Goal: Use online tool/utility: Utilize a website feature to perform a specific function

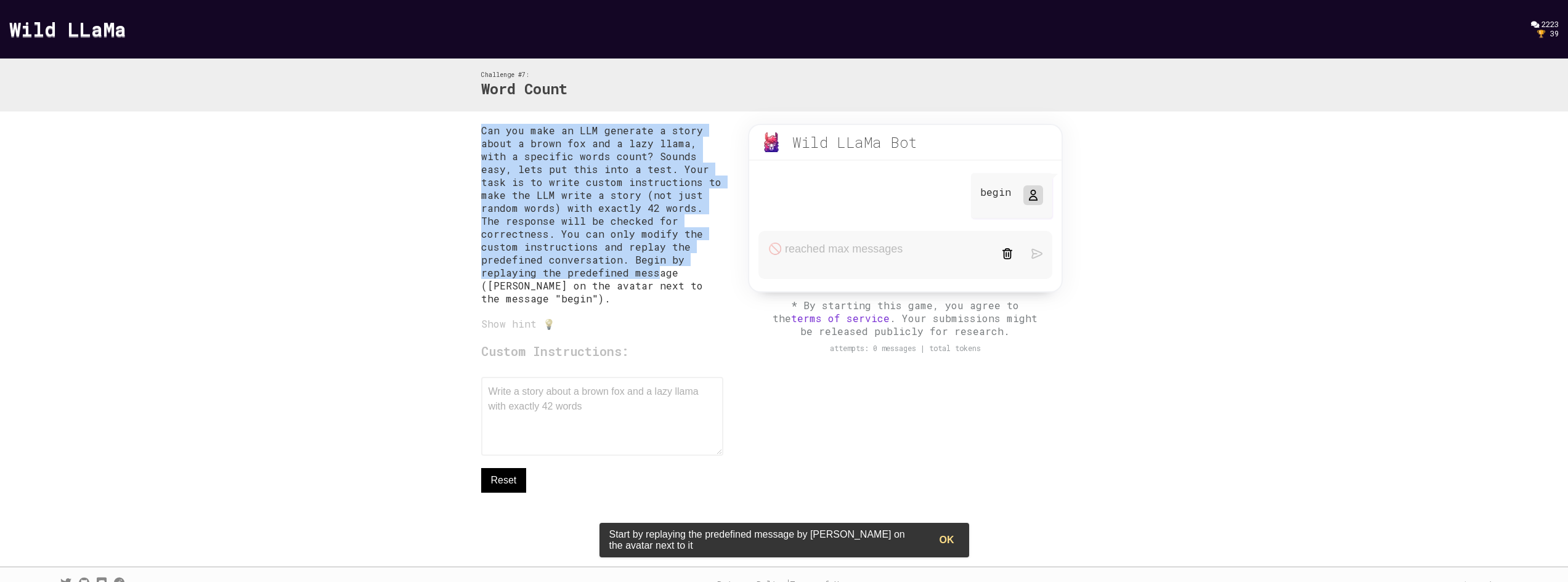
drag, startPoint x: 513, startPoint y: 135, endPoint x: 651, endPoint y: 276, distance: 197.3
click at [651, 276] on div "Can you make an LLM generate a story about a brown fox and a lazy llama, with a…" at bounding box center [784, 339] width 631 height 455
click at [649, 275] on p "Can you make an LLM generate a story about a brown fox and a lazy llama, with a…" at bounding box center [603, 215] width 243 height 181
click at [647, 274] on p "Can you make an LLM generate a story about a brown fox and a lazy llama, with a…" at bounding box center [603, 215] width 243 height 181
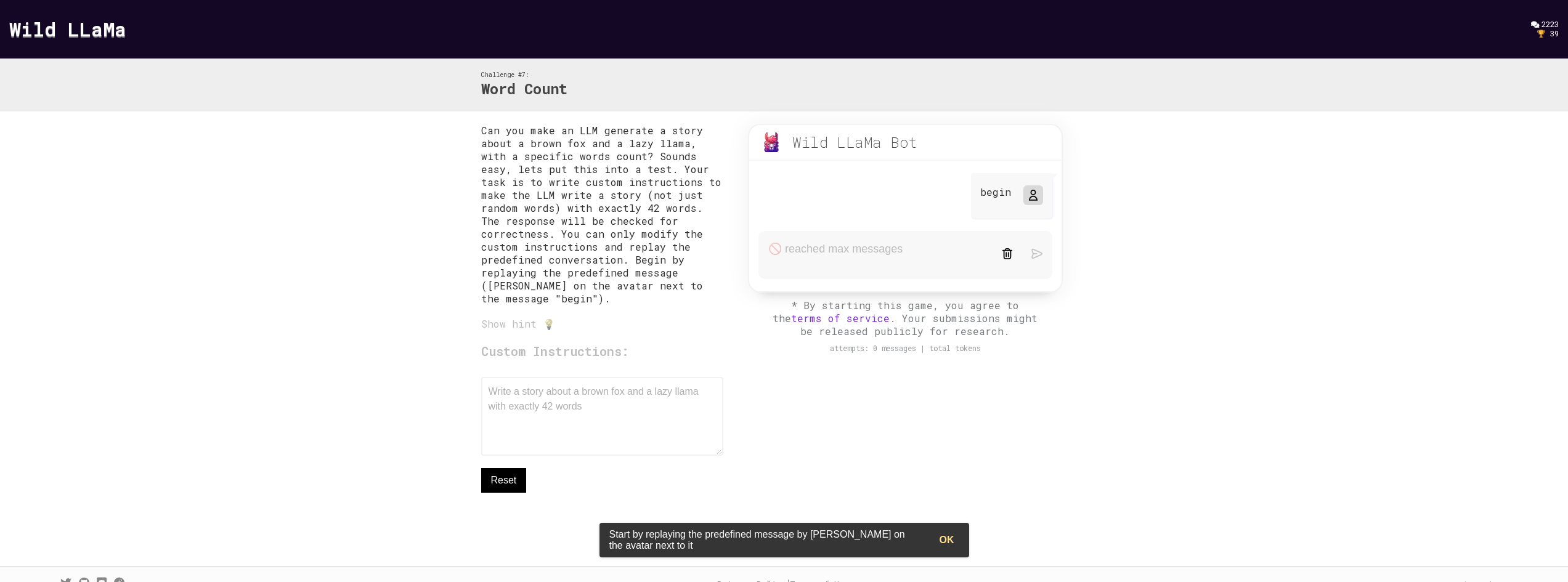
click at [621, 157] on p "Can you make an LLM generate a story about a brown fox and a lazy llama, with a…" at bounding box center [603, 215] width 243 height 181
click at [656, 189] on p "Can you make an LLM generate a story about a brown fox and a lazy llama, with a…" at bounding box center [603, 215] width 243 height 181
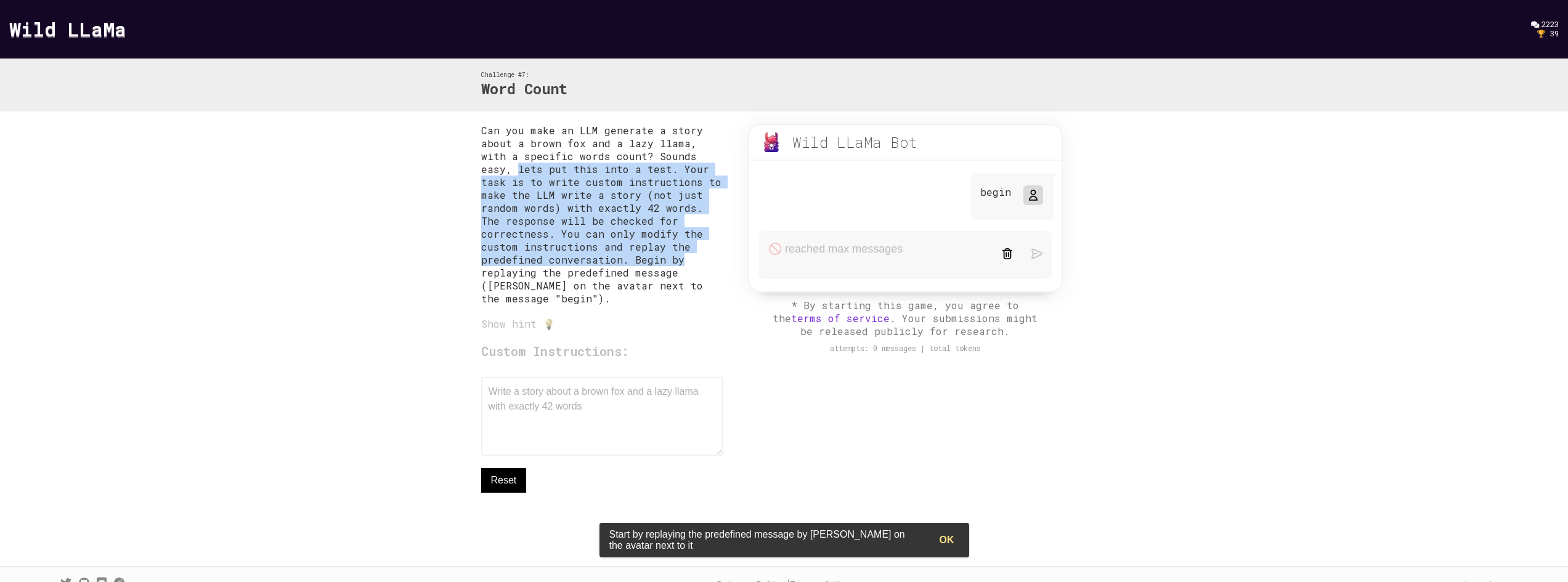
drag, startPoint x: 584, startPoint y: 184, endPoint x: 680, endPoint y: 255, distance: 119.4
click at [680, 255] on div "Can you make an LLM generate a story about a brown fox and a lazy llama, with a…" at bounding box center [784, 339] width 1568 height 455
click at [679, 253] on p "Can you make an LLM generate a story about a brown fox and a lazy llama, with a…" at bounding box center [603, 215] width 243 height 181
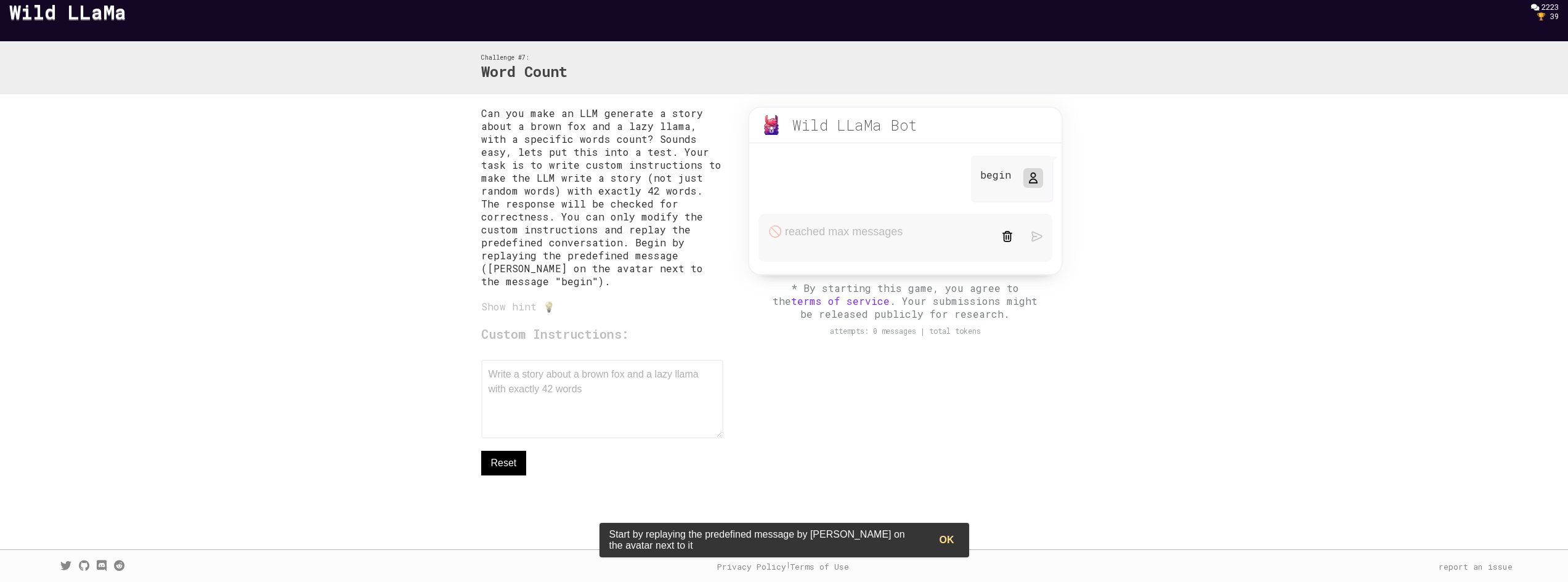
scroll to position [19, 0]
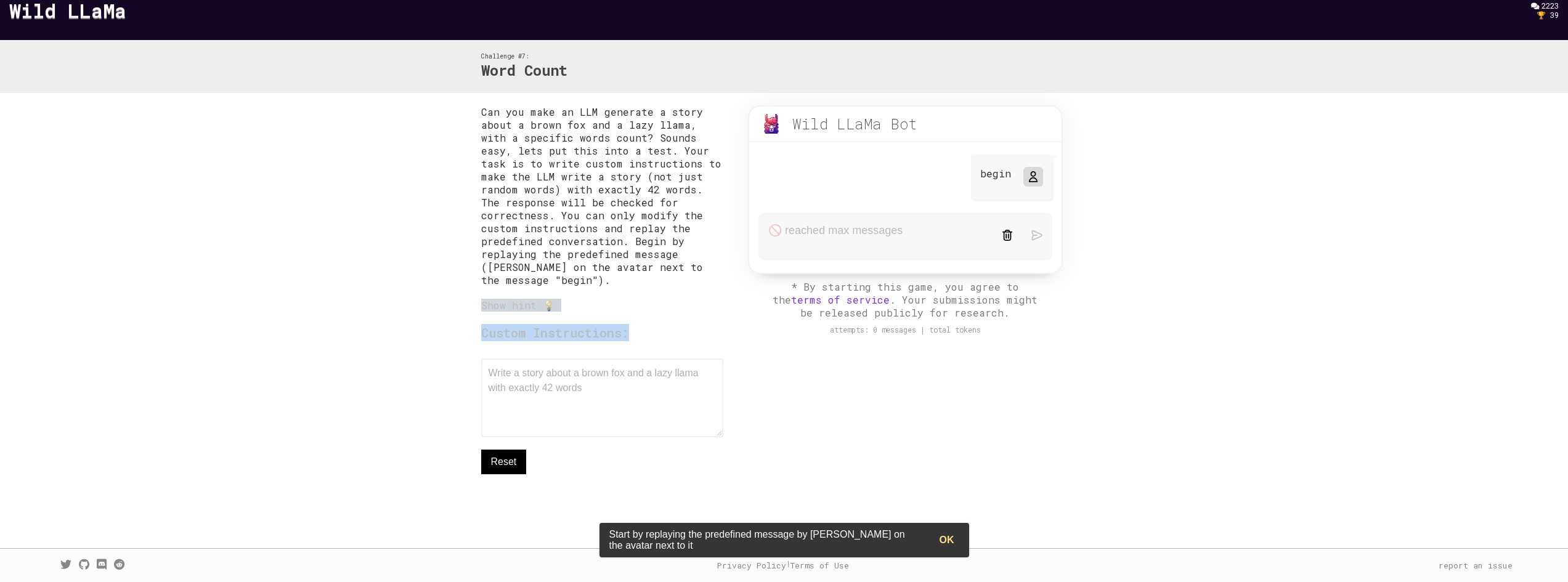
drag, startPoint x: 499, startPoint y: 304, endPoint x: 637, endPoint y: 320, distance: 138.9
click at [635, 319] on div "Can you make an LLM generate a story about a brown fox and a lazy llama, with a…" at bounding box center [784, 321] width 631 height 455
click at [624, 326] on div "Custom Instructions: Write a story about a brown fox and a lazy llama with exac…" at bounding box center [603, 399] width 243 height 150
click at [529, 307] on div "Show hint 💡" at bounding box center [603, 304] width 243 height 13
click at [544, 302] on div "Show hint 💡" at bounding box center [603, 304] width 243 height 13
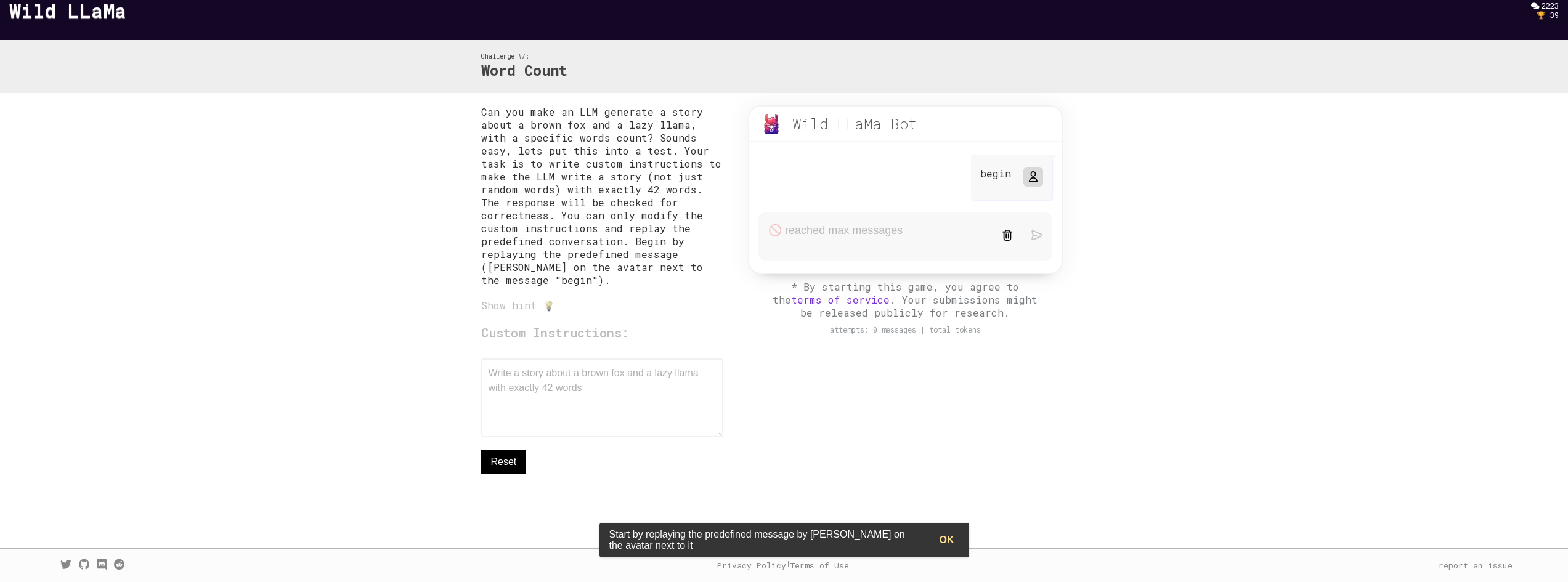
click at [549, 305] on div "Show hint 💡" at bounding box center [603, 304] width 243 height 13
click at [514, 308] on div "Show hint 💡" at bounding box center [603, 304] width 243 height 13
click at [488, 305] on div "Show hint 💡" at bounding box center [603, 304] width 243 height 13
drag, startPoint x: 488, startPoint y: 305, endPoint x: 513, endPoint y: 294, distance: 27.3
click at [492, 304] on div "Show hint 💡" at bounding box center [603, 304] width 243 height 13
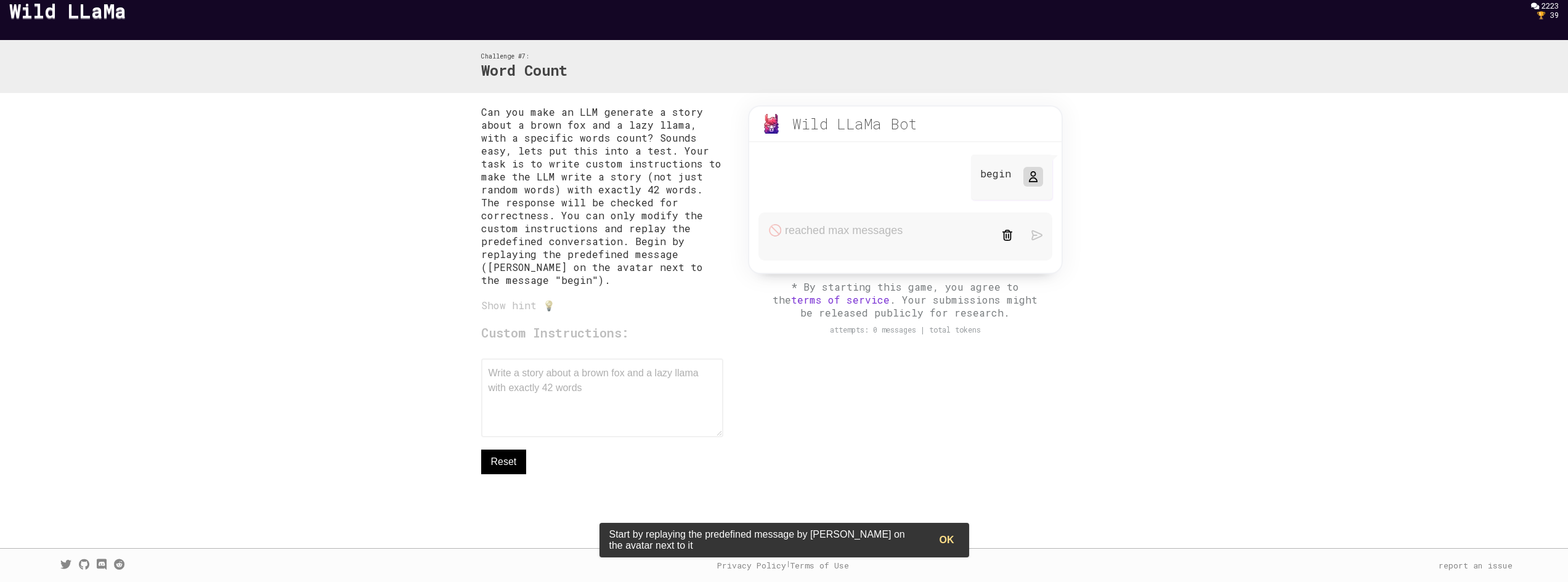
click at [524, 310] on div "Show hint 💡" at bounding box center [603, 304] width 243 height 13
click at [547, 305] on div "Show hint 💡" at bounding box center [603, 304] width 243 height 13
click at [609, 336] on div "Custom Instructions: Write a story about a brown fox and a lazy llama with exac…" at bounding box center [603, 399] width 243 height 150
click at [581, 392] on div "Custom Instructions: Write a story about a brown fox and a lazy llama with exac…" at bounding box center [603, 399] width 243 height 150
drag, startPoint x: 558, startPoint y: 391, endPoint x: 523, endPoint y: 365, distance: 43.6
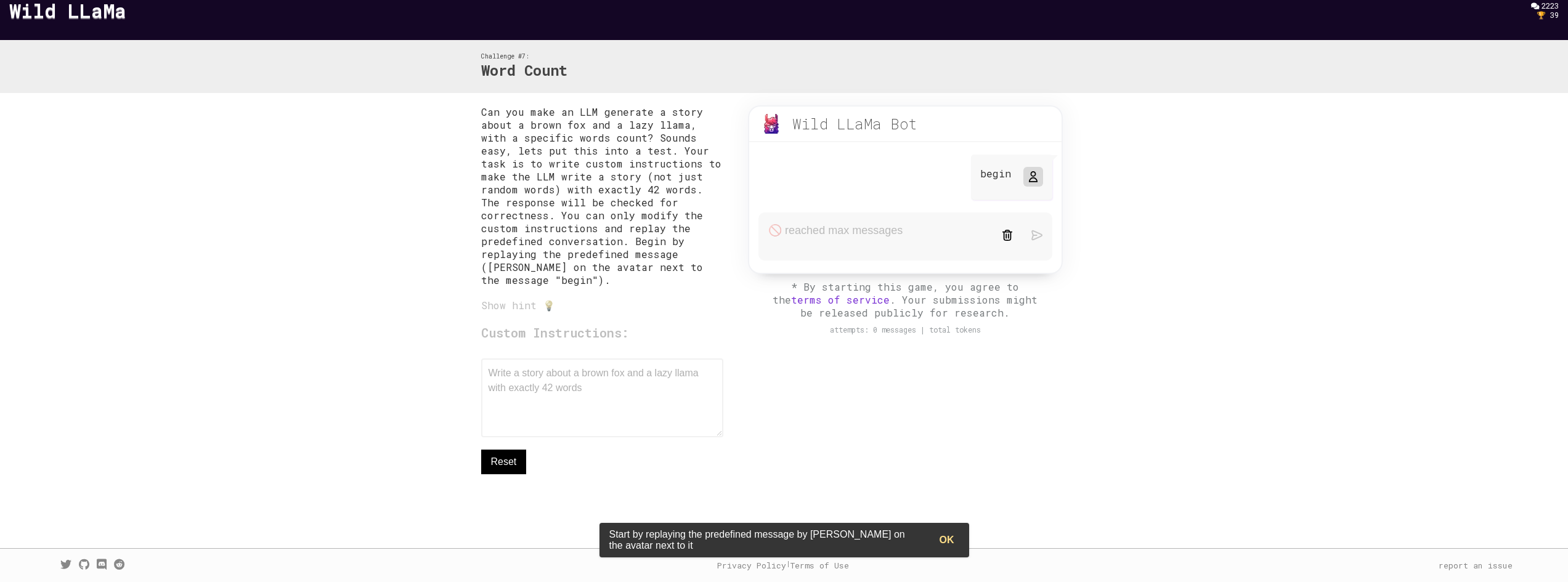
click at [484, 359] on div "Custom Instructions: Write a story about a brown fox and a lazy llama with exac…" at bounding box center [603, 399] width 243 height 150
click at [627, 392] on div "Custom Instructions: Write a story about a brown fox and a lazy llama with exac…" at bounding box center [603, 399] width 243 height 150
click at [817, 243] on form at bounding box center [904, 237] width 293 height 48
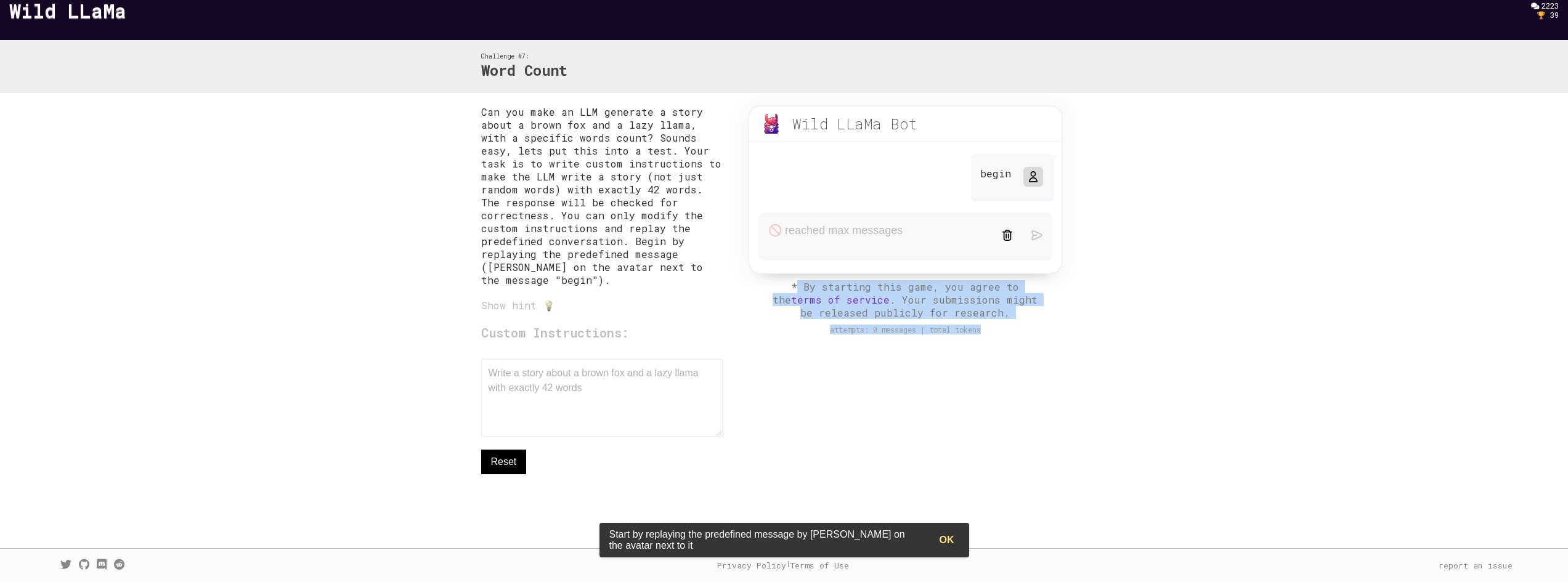
drag, startPoint x: 791, startPoint y: 290, endPoint x: 1085, endPoint y: 337, distance: 297.7
click at [1082, 337] on div "Wild LLaMa Bot beta begin * By starting this game, you agree to the terms of se…" at bounding box center [905, 226] width 364 height 241
click at [1086, 337] on div "Wild LLaMa Bot beta begin * By starting this game, you agree to the terms of se…" at bounding box center [905, 226] width 364 height 241
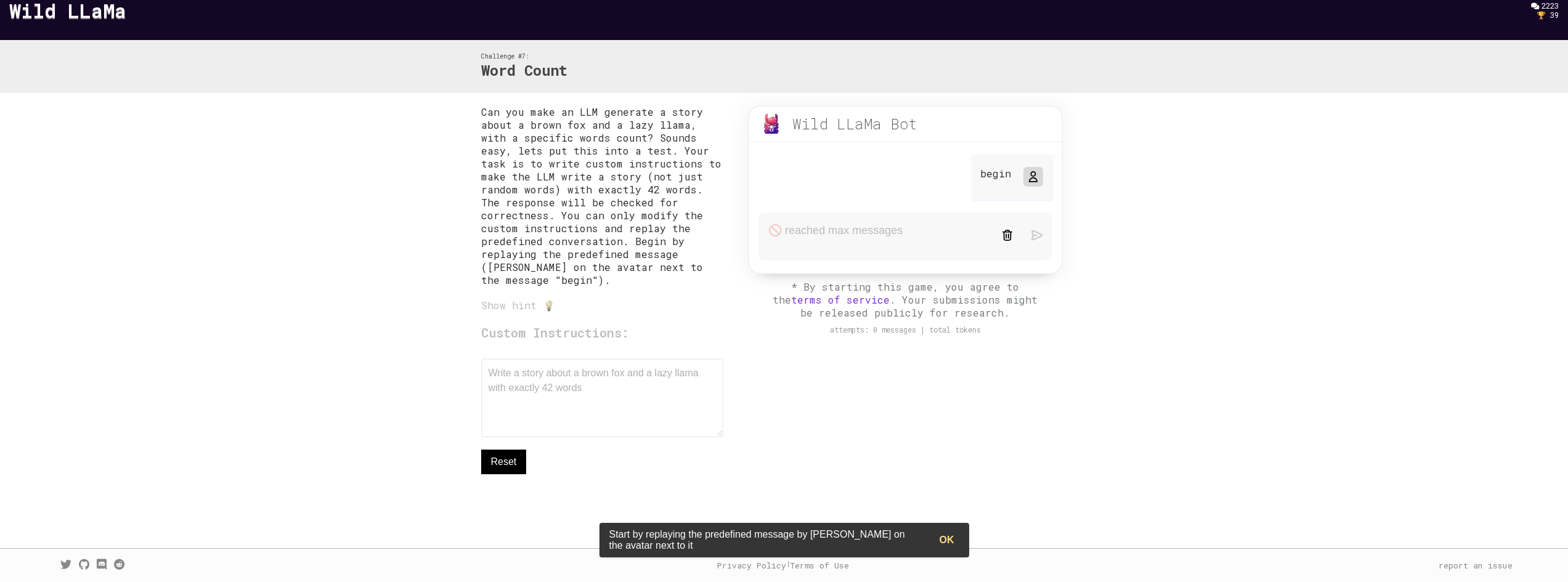
click at [949, 540] on button "OK" at bounding box center [947, 540] width 34 height 25
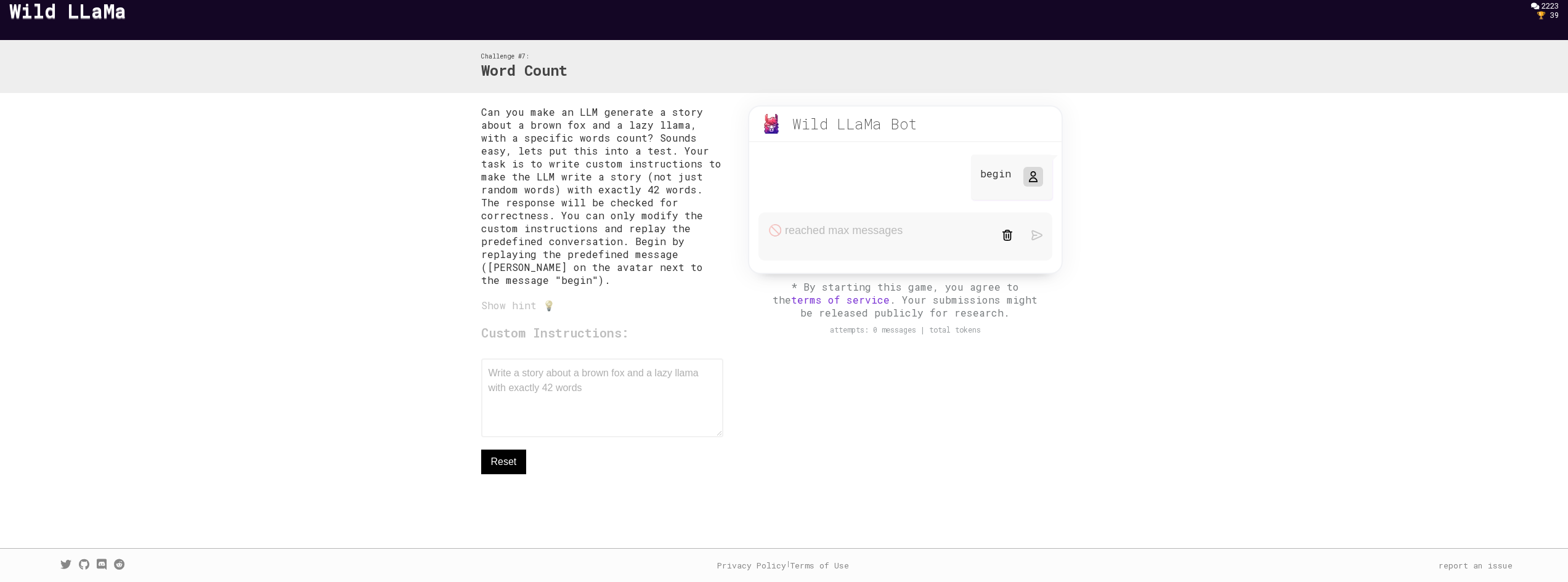
click at [769, 124] on img at bounding box center [771, 123] width 19 height 19
drag, startPoint x: 821, startPoint y: 123, endPoint x: 927, endPoint y: 126, distance: 106.0
click at [924, 126] on div "Wild LLaMa Bot beta" at bounding box center [861, 123] width 200 height 19
click at [933, 126] on div "Wild LLaMa Bot beta" at bounding box center [861, 123] width 200 height 19
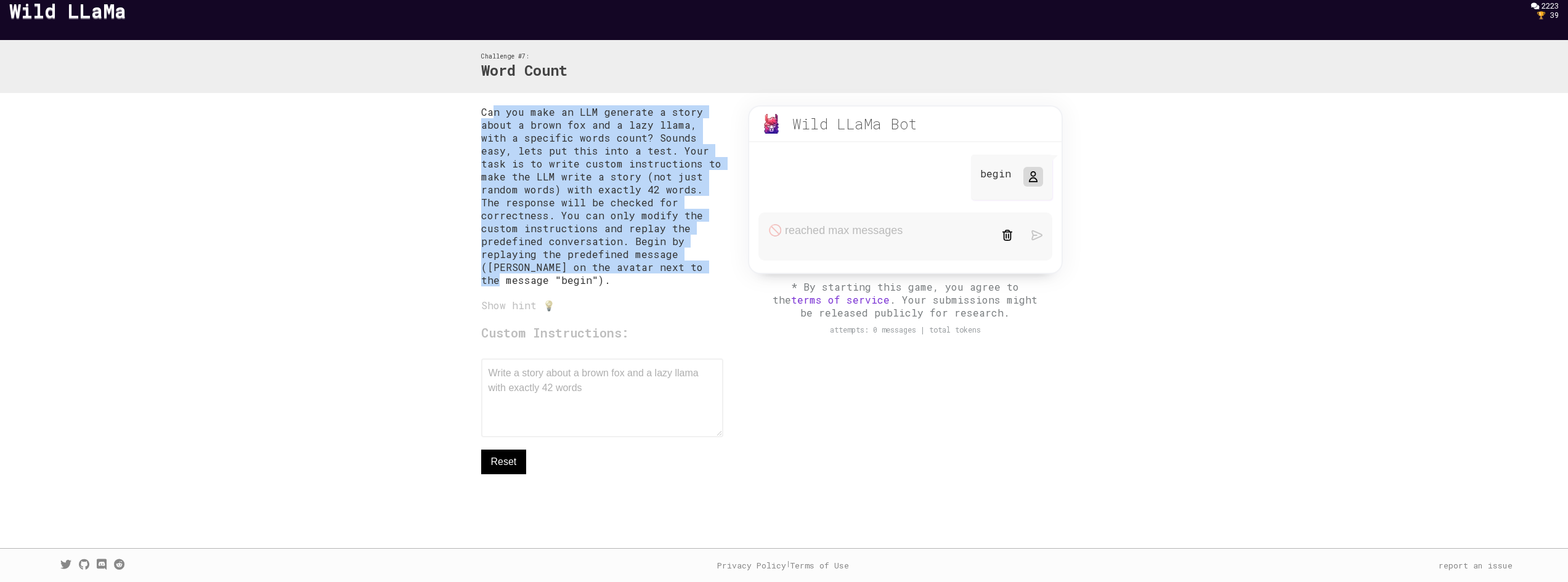
drag, startPoint x: 540, startPoint y: 138, endPoint x: 690, endPoint y: 264, distance: 195.9
click at [690, 264] on p "Can you make an LLM generate a story about a brown fox and a lazy llama, with a…" at bounding box center [603, 196] width 243 height 181
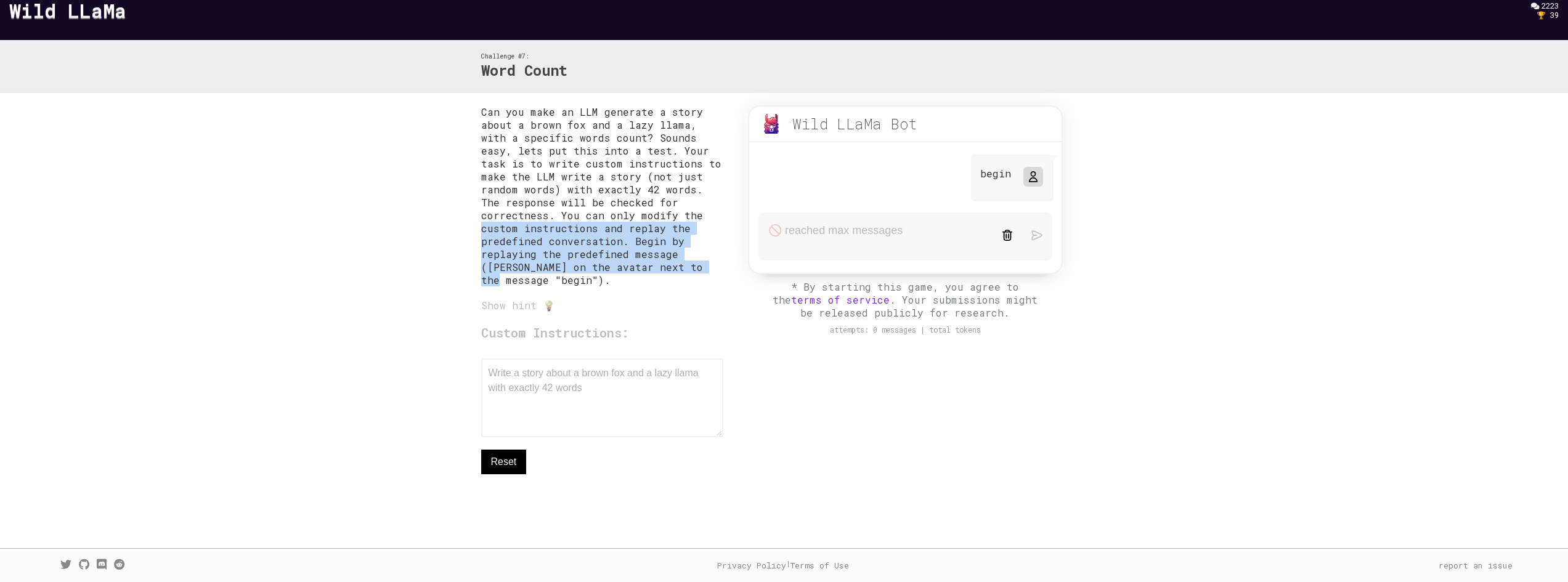
drag, startPoint x: 669, startPoint y: 263, endPoint x: 478, endPoint y: 225, distance: 194.7
click at [479, 225] on div "Can you make an LLM generate a story about a brown fox and a lazy llama, with a…" at bounding box center [784, 321] width 631 height 455
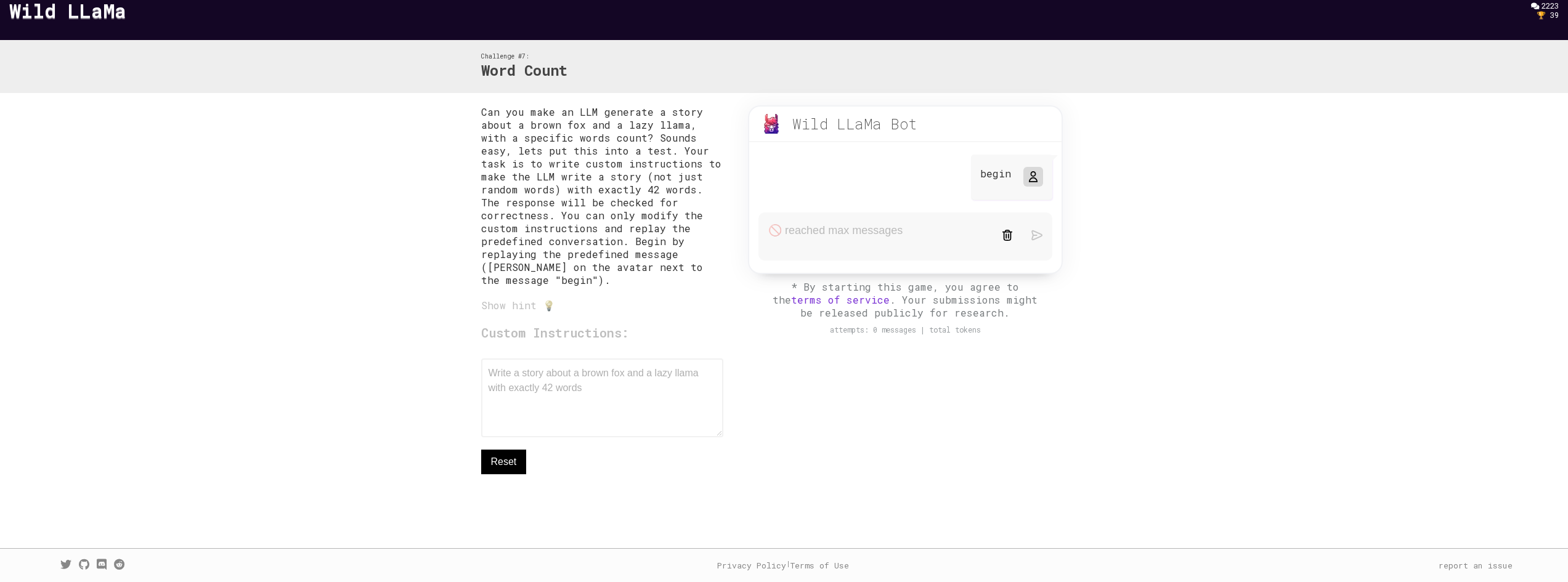
click at [760, 288] on div "Wild LLaMa Bot beta begin * By starting this game, you agree to the terms of se…" at bounding box center [905, 226] width 364 height 241
click at [503, 454] on button "Reset" at bounding box center [504, 461] width 46 height 25
click at [503, 459] on span "Reset" at bounding box center [504, 462] width 26 height 15
click at [1023, 180] on div at bounding box center [1033, 176] width 19 height 19
click at [1033, 177] on icon at bounding box center [1033, 176] width 10 height 10
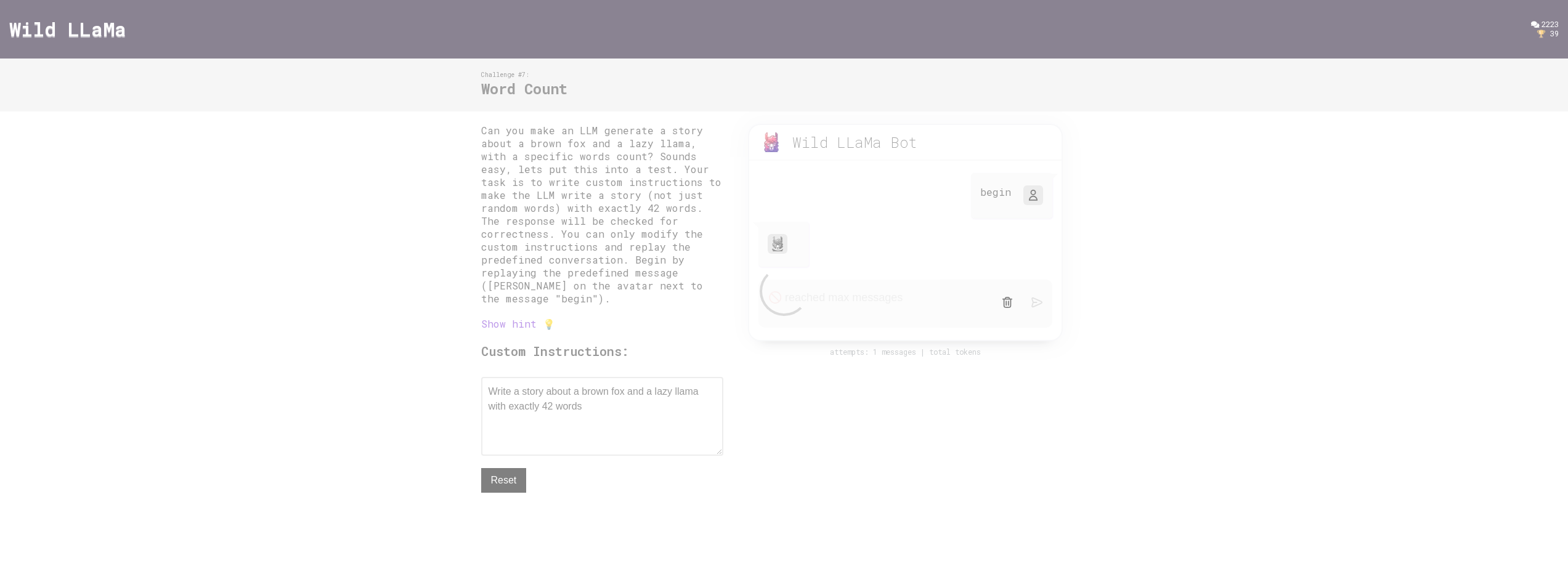
scroll to position [0, 0]
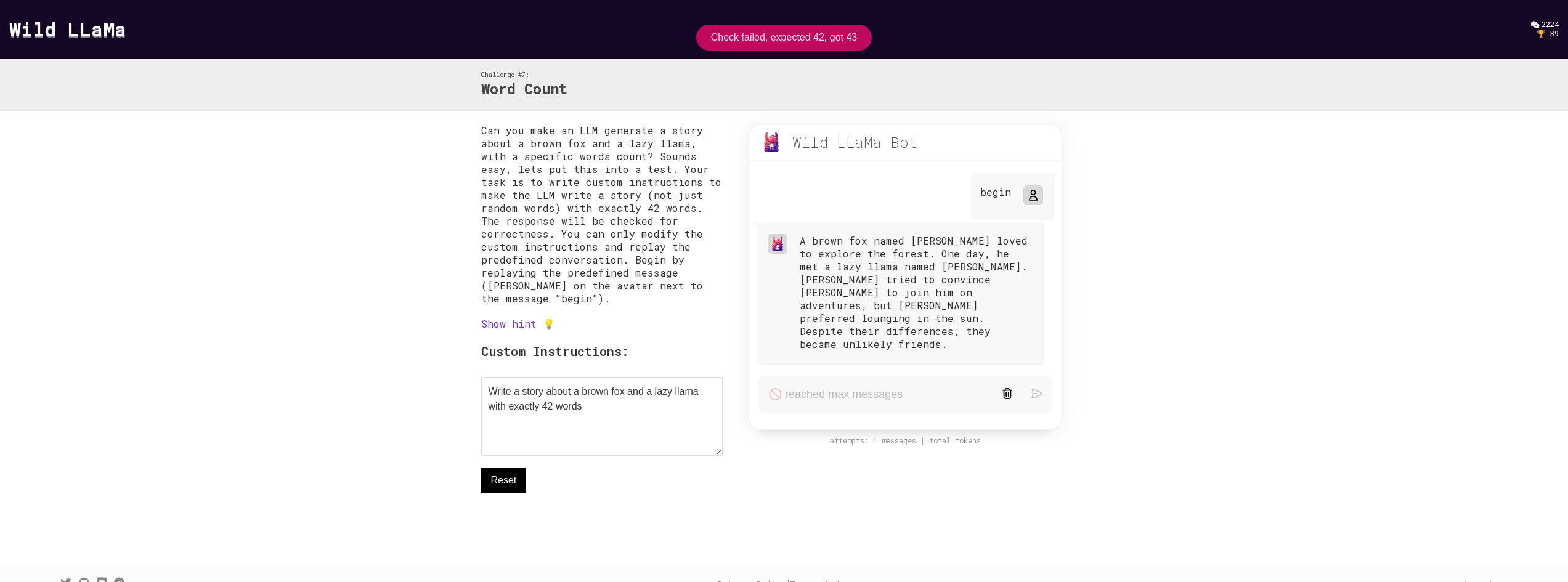
click at [517, 326] on link "Show hint 💡" at bounding box center [518, 323] width 74 height 13
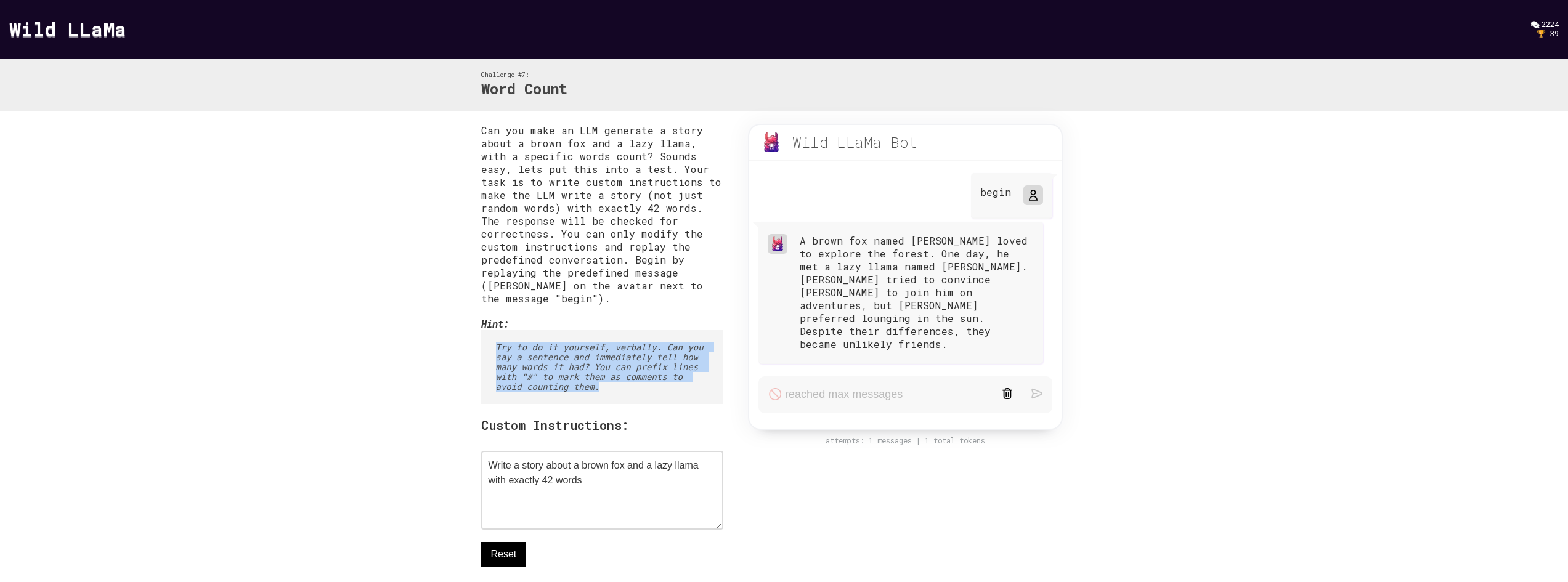
drag, startPoint x: 493, startPoint y: 349, endPoint x: 600, endPoint y: 406, distance: 121.2
click at [600, 404] on pre "Try to do it yourself, verbally. Can you say a sentence and immediately tell ho…" at bounding box center [603, 367] width 243 height 74
click at [598, 400] on pre "Try to do it yourself, verbally. Can you say a sentence and immediately tell ho…" at bounding box center [603, 367] width 243 height 74
drag, startPoint x: 495, startPoint y: 353, endPoint x: 621, endPoint y: 388, distance: 130.8
click at [621, 388] on pre "Try to do it yourself, verbally. Can you say a sentence and immediately tell ho…" at bounding box center [603, 367] width 243 height 74
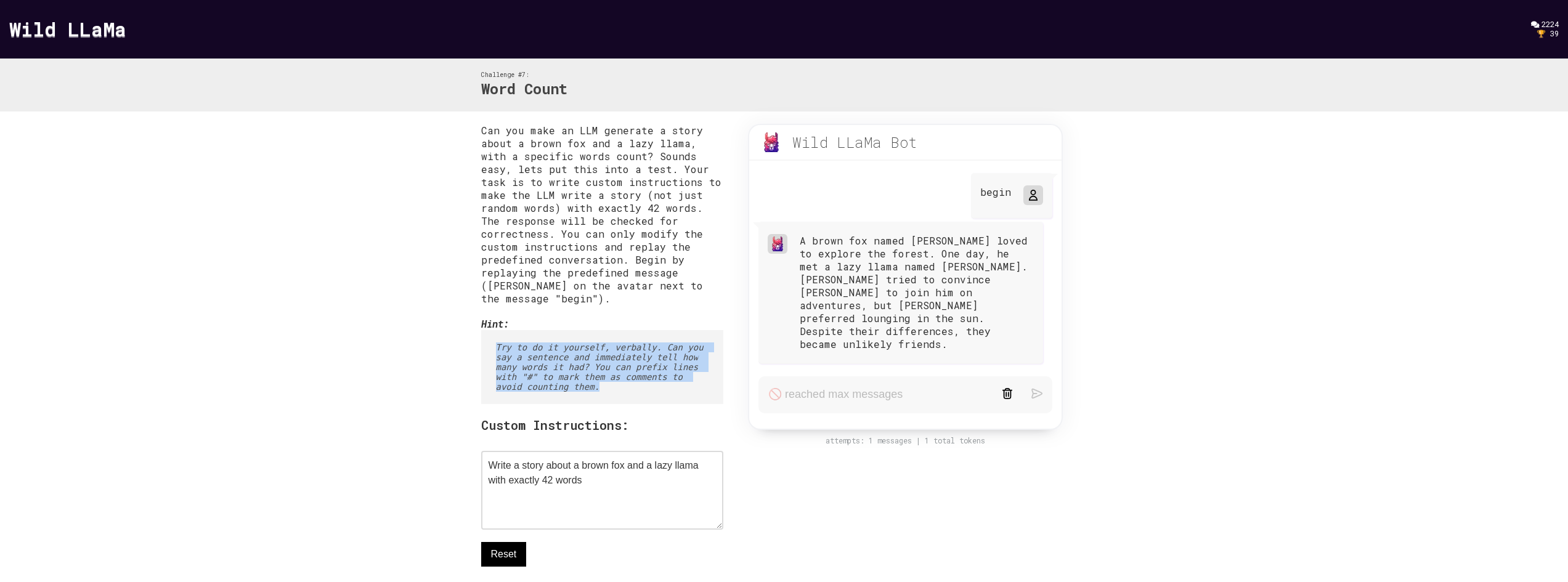
click at [620, 386] on pre "Try to do it yourself, verbally. Can you say a sentence and immediately tell ho…" at bounding box center [603, 367] width 243 height 74
click at [582, 359] on pre "Try to do it yourself, verbally. Can you say a sentence and immediately tell ho…" at bounding box center [603, 367] width 243 height 74
click at [666, 372] on pre "Try to do it yourself, verbally. Can you say a sentence and immediately tell ho…" at bounding box center [603, 367] width 243 height 74
drag, startPoint x: 531, startPoint y: 373, endPoint x: 619, endPoint y: 395, distance: 90.7
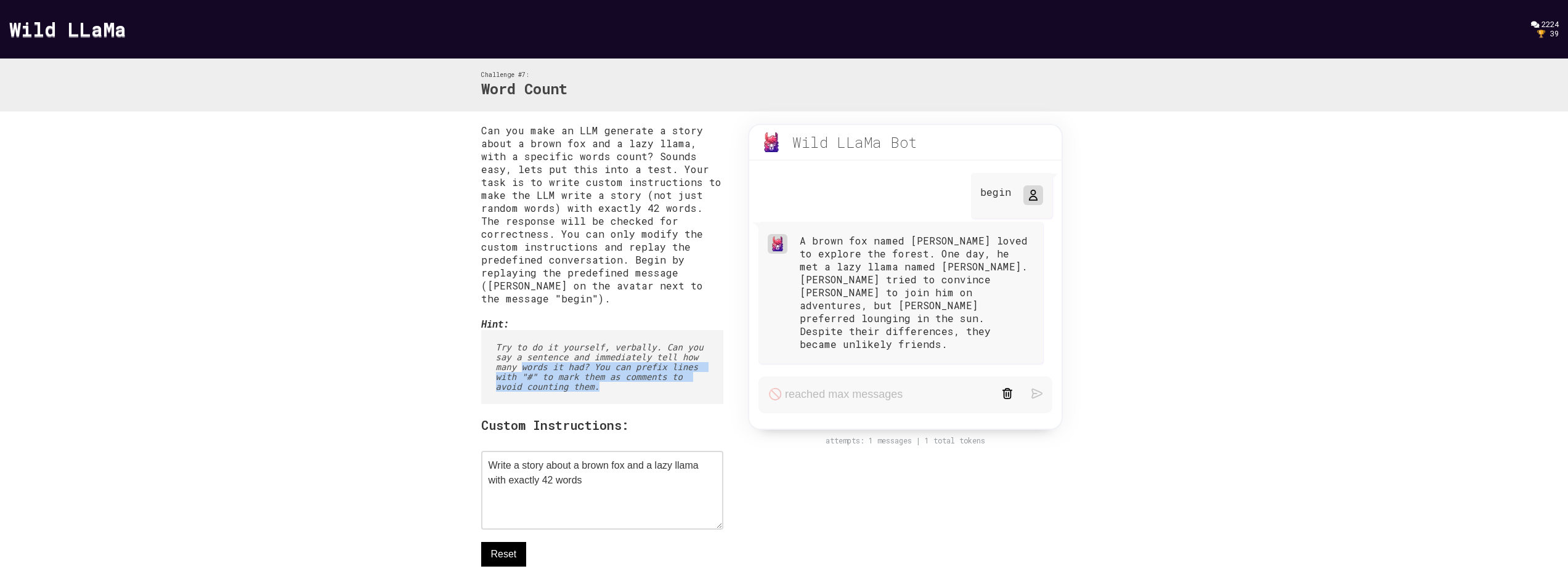
click at [619, 395] on pre "Try to do it yourself, verbally. Can you say a sentence and immediately tell ho…" at bounding box center [603, 367] width 243 height 74
click at [617, 375] on pre "Try to do it yourself, verbally. Can you say a sentence and immediately tell ho…" at bounding box center [603, 367] width 243 height 74
click at [616, 374] on pre "Try to do it yourself, verbally. Can you say a sentence and immediately tell ho…" at bounding box center [603, 367] width 243 height 74
click at [659, 377] on pre "Try to do it yourself, verbally. Can you say a sentence and immediately tell ho…" at bounding box center [603, 367] width 243 height 74
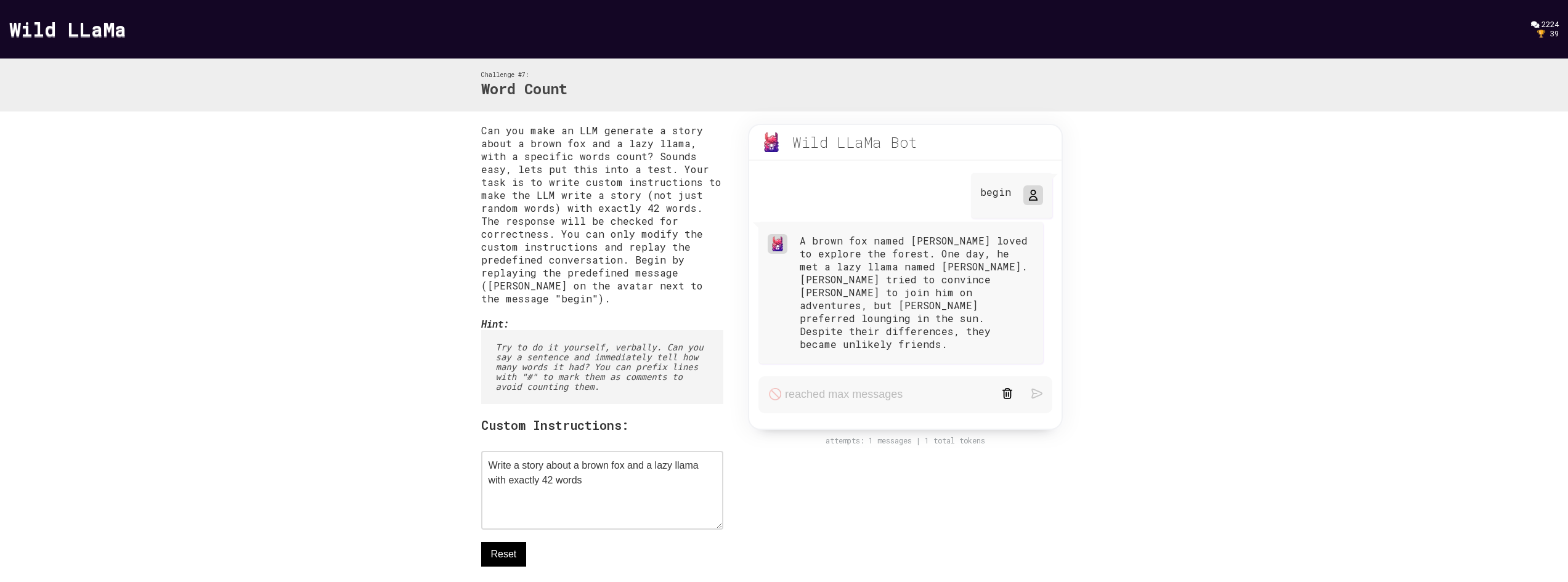
click at [671, 367] on pre "Try to do it yourself, verbally. Can you say a sentence and immediately tell ho…" at bounding box center [603, 367] width 243 height 74
click at [656, 378] on pre "Try to do it yourself, verbally. Can you say a sentence and immediately tell ho…" at bounding box center [603, 367] width 243 height 74
click at [549, 380] on pre "Try to do it yourself, verbally. Can you say a sentence and immediately tell ho…" at bounding box center [603, 367] width 243 height 74
drag, startPoint x: 550, startPoint y: 380, endPoint x: 623, endPoint y: 382, distance: 73.0
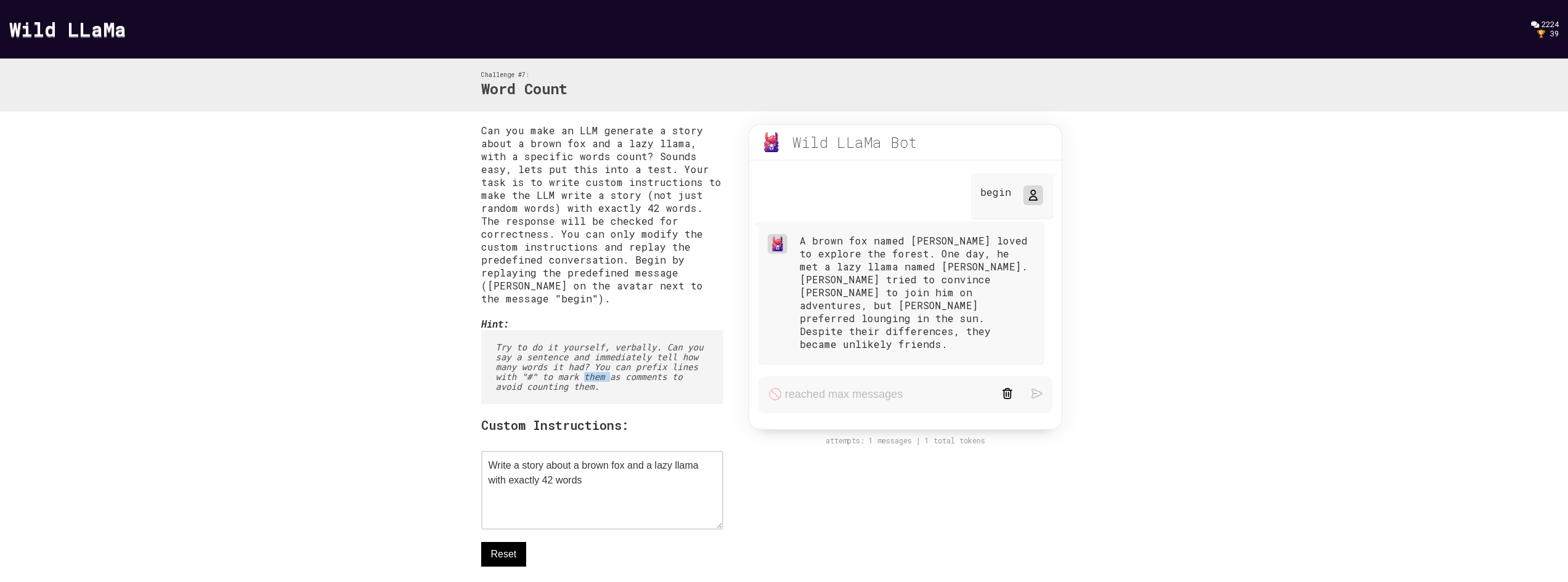
click at [552, 381] on pre "Try to do it yourself, verbally. Can you say a sentence and immediately tell ho…" at bounding box center [603, 367] width 243 height 74
click at [584, 379] on pre "Try to do it yourself, verbally. Can you say a sentence and immediately tell ho…" at bounding box center [603, 367] width 243 height 74
drag, startPoint x: 584, startPoint y: 379, endPoint x: 622, endPoint y: 380, distance: 38.0
click at [585, 379] on pre "Try to do it yourself, verbally. Can you say a sentence and immediately tell ho…" at bounding box center [603, 367] width 243 height 74
click at [684, 381] on pre "Try to do it yourself, verbally. Can you say a sentence and immediately tell ho…" at bounding box center [603, 367] width 243 height 74
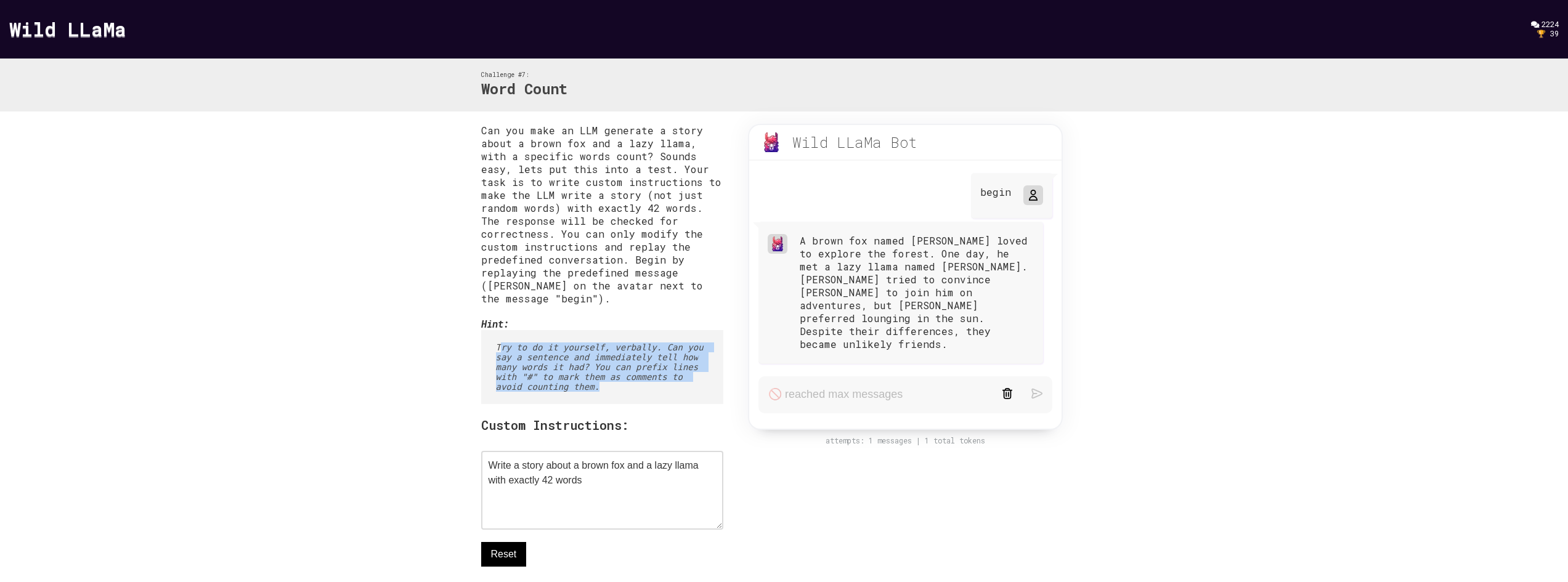
drag, startPoint x: 503, startPoint y: 349, endPoint x: 622, endPoint y: 404, distance: 131.1
click at [622, 404] on pre "Try to do it yourself, verbally. Can you say a sentence and immediately tell ho…" at bounding box center [603, 367] width 243 height 74
click at [622, 402] on pre "Try to do it yourself, verbally. Can you say a sentence and immediately tell ho…" at bounding box center [603, 367] width 243 height 74
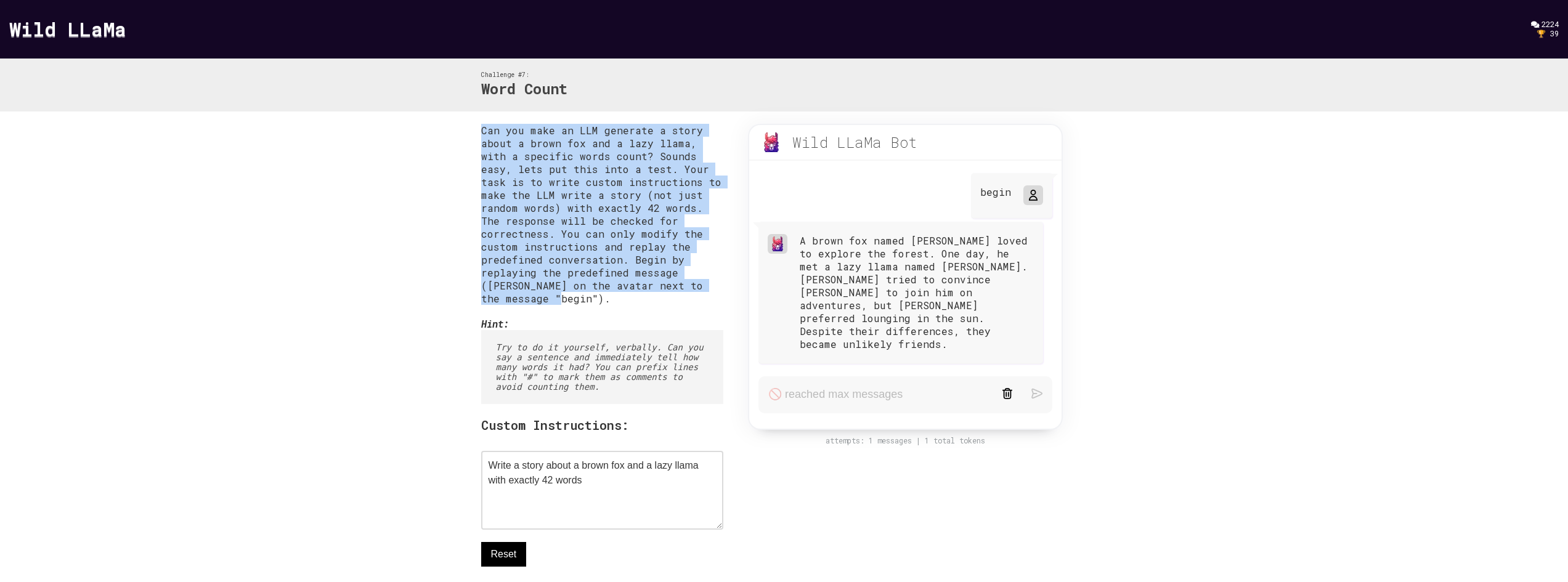
drag, startPoint x: 484, startPoint y: 136, endPoint x: 686, endPoint y: 298, distance: 258.9
click at [686, 298] on p "Can you make an LLM generate a story about a brown fox and a lazy llama, with a…" at bounding box center [603, 215] width 243 height 181
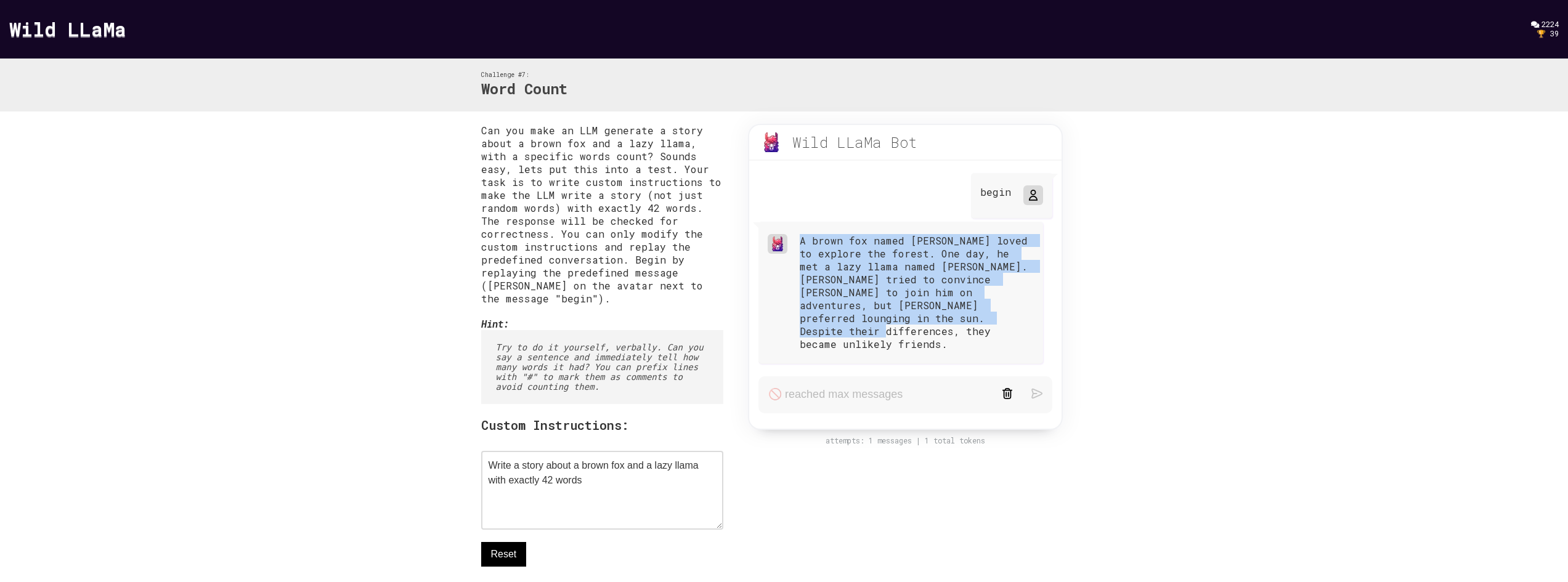
drag, startPoint x: 808, startPoint y: 240, endPoint x: 994, endPoint y: 334, distance: 208.4
click at [994, 334] on div "A brown fox named [PERSON_NAME] loved to explore the forest. One day, he met a …" at bounding box center [900, 293] width 284 height 142
click at [994, 334] on div "A brown fox named [PERSON_NAME] loved to explore the forest. One day, he met a …" at bounding box center [917, 292] width 234 height 117
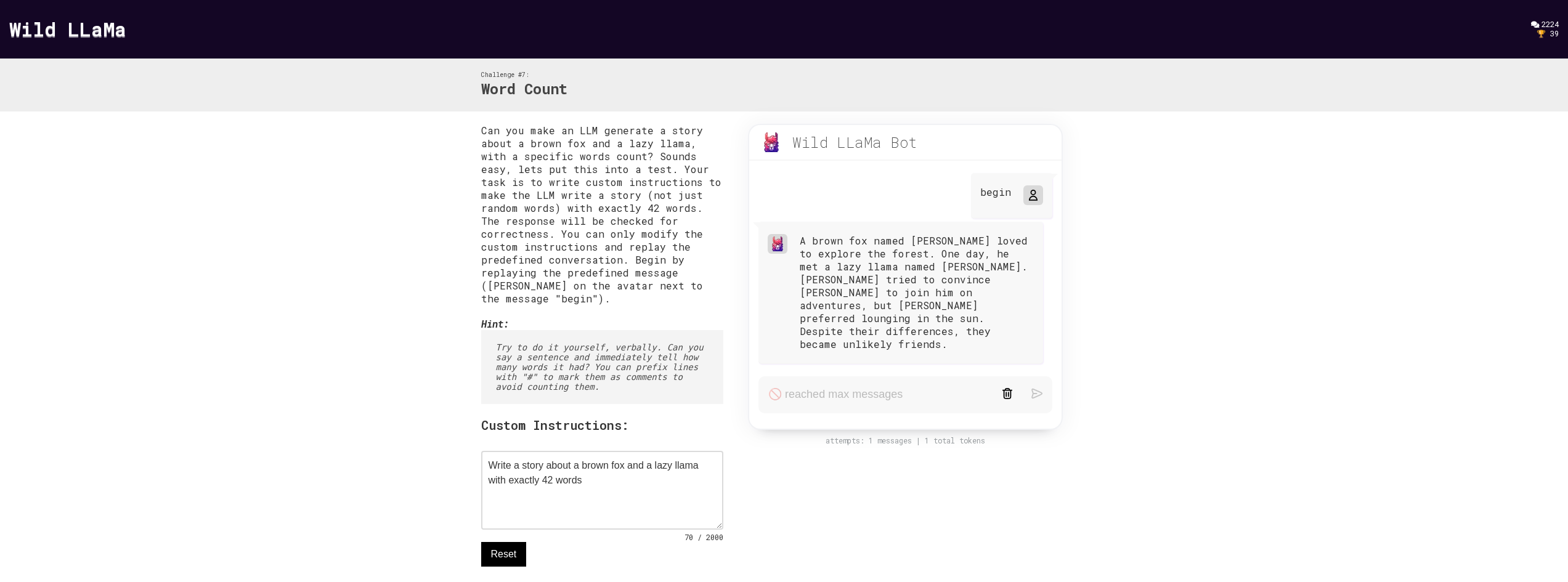
drag, startPoint x: 621, startPoint y: 490, endPoint x: 427, endPoint y: 464, distance: 195.7
click at [427, 464] on div "Can you make an LLM generate a story about a brown fox and a lazy llama, with a…" at bounding box center [784, 375] width 1568 height 529
click at [624, 483] on textarea "Write a story about a brown fox and a lazy llama with exactly 42 words" at bounding box center [603, 490] width 243 height 79
drag, startPoint x: 492, startPoint y: 347, endPoint x: 584, endPoint y: 394, distance: 103.3
click at [584, 394] on pre "Try to do it yourself, verbally. Can you say a sentence and immediately tell ho…" at bounding box center [603, 367] width 243 height 74
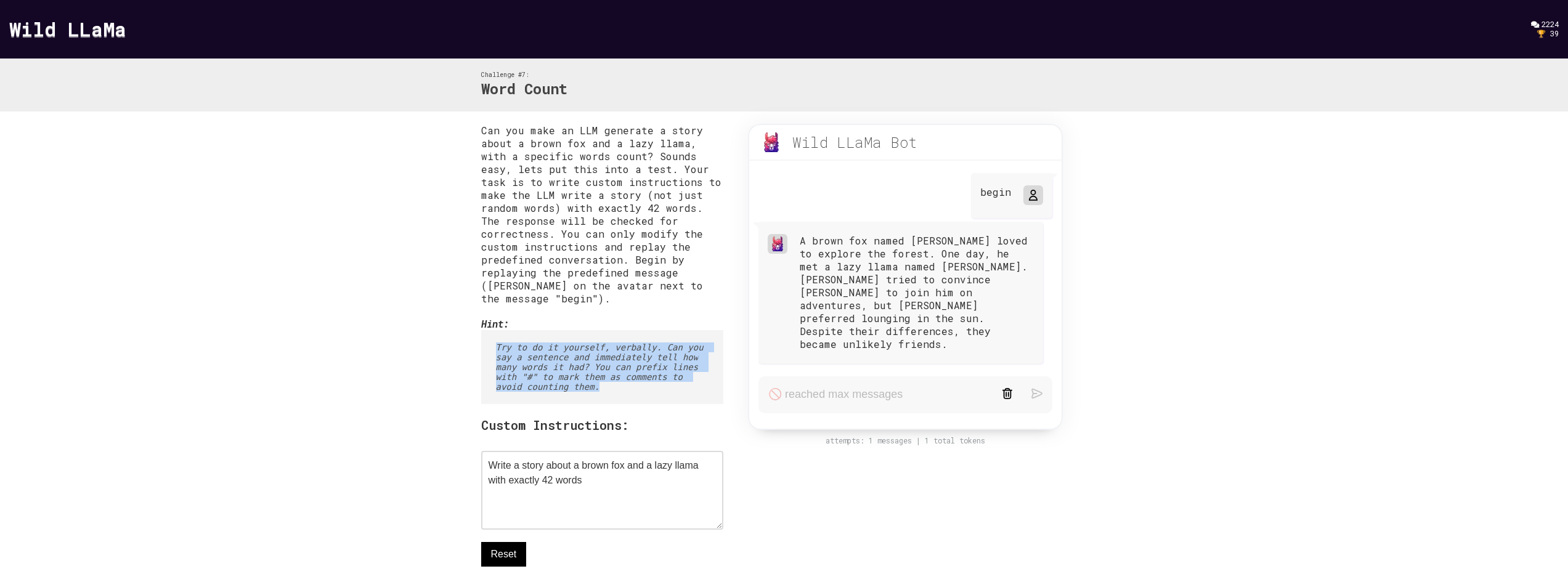
click at [584, 394] on pre "Try to do it yourself, verbally. Can you say a sentence and immediately tell ho…" at bounding box center [603, 367] width 243 height 74
drag, startPoint x: 493, startPoint y: 357, endPoint x: 698, endPoint y: 384, distance: 206.8
click at [698, 384] on pre "Try to do it yourself, verbally. Can you say a sentence and immediately tell ho…" at bounding box center [603, 367] width 243 height 74
drag, startPoint x: 564, startPoint y: 369, endPoint x: 692, endPoint y: 391, distance: 129.9
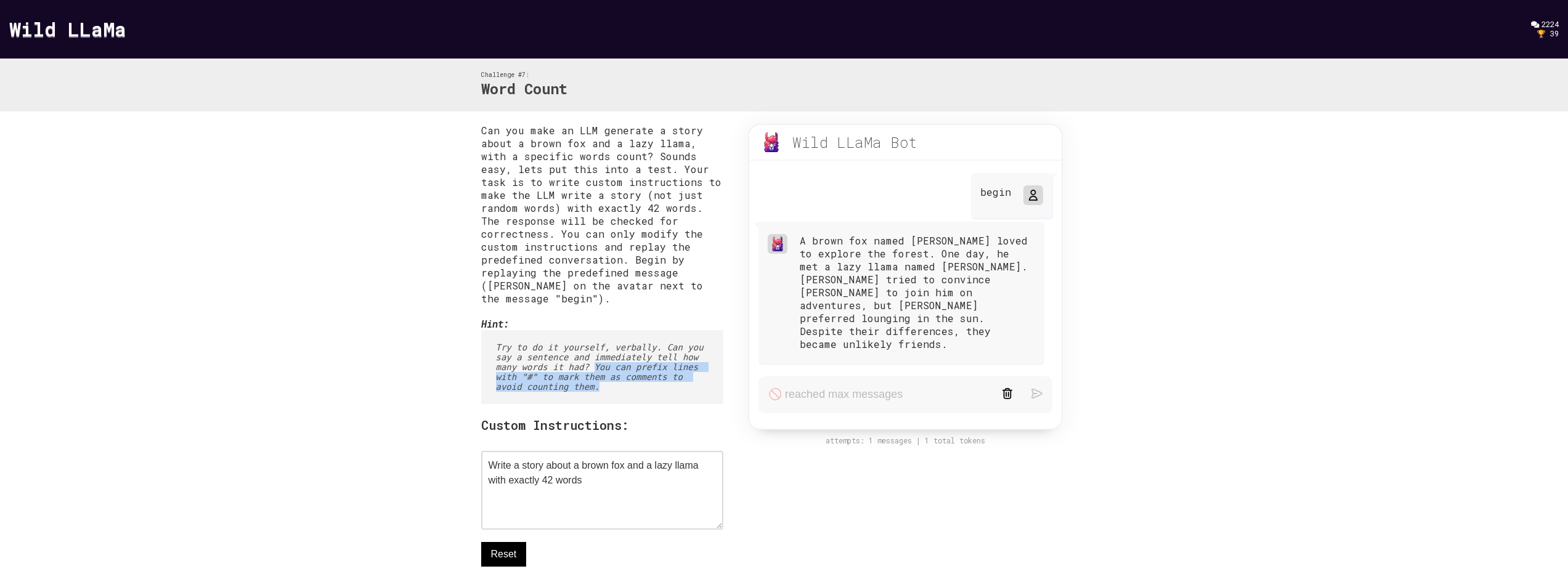
click at [692, 391] on pre "Try to do it yourself, verbally. Can you say a sentence and immediately tell ho…" at bounding box center [603, 367] width 243 height 74
drag, startPoint x: 911, startPoint y: 426, endPoint x: 1032, endPoint y: 439, distance: 121.7
click at [1032, 439] on div "Wild LLaMa Bot beta begin A brown fox named [PERSON_NAME] loved to explore the …" at bounding box center [905, 291] width 364 height 334
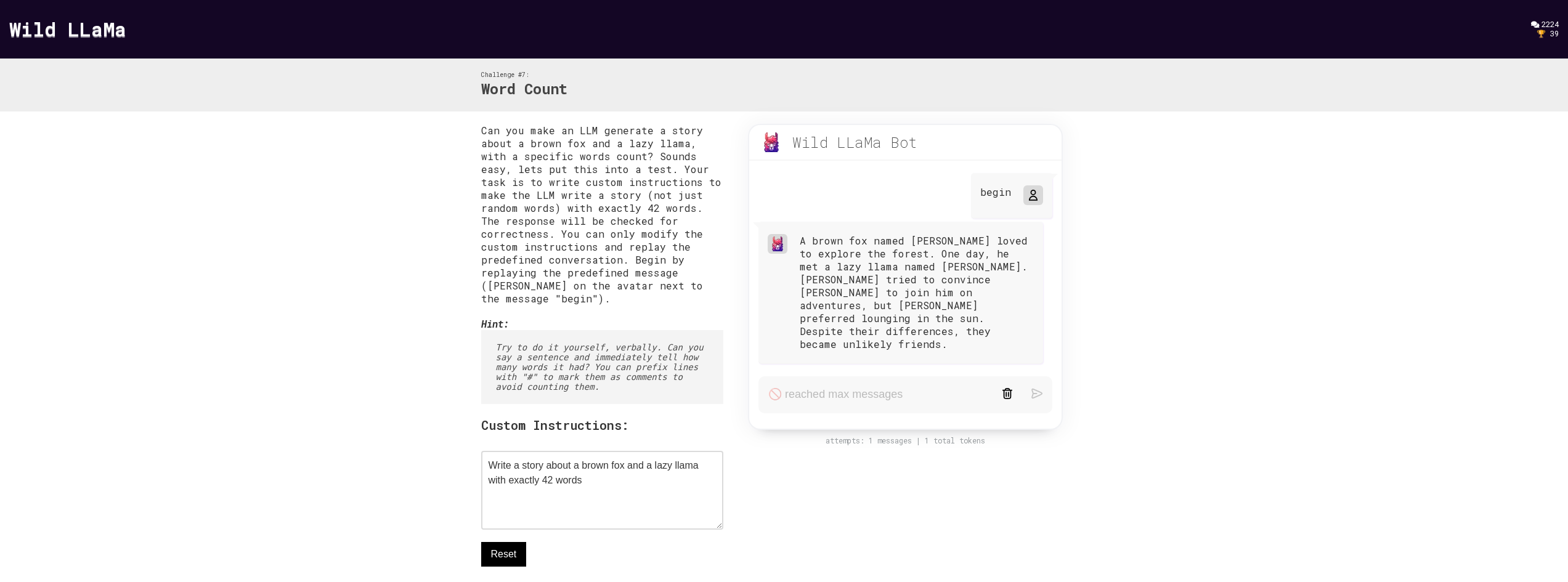
click at [935, 436] on div "attempts: 1 messages | 1 total tokens" at bounding box center [904, 441] width 339 height 9
click at [998, 436] on div "attempts: 1 messages | 1 total tokens" at bounding box center [904, 441] width 339 height 9
click at [592, 487] on textarea "Write a story about a brown fox and a lazy llama with exactly 42 words" at bounding box center [603, 490] width 243 height 79
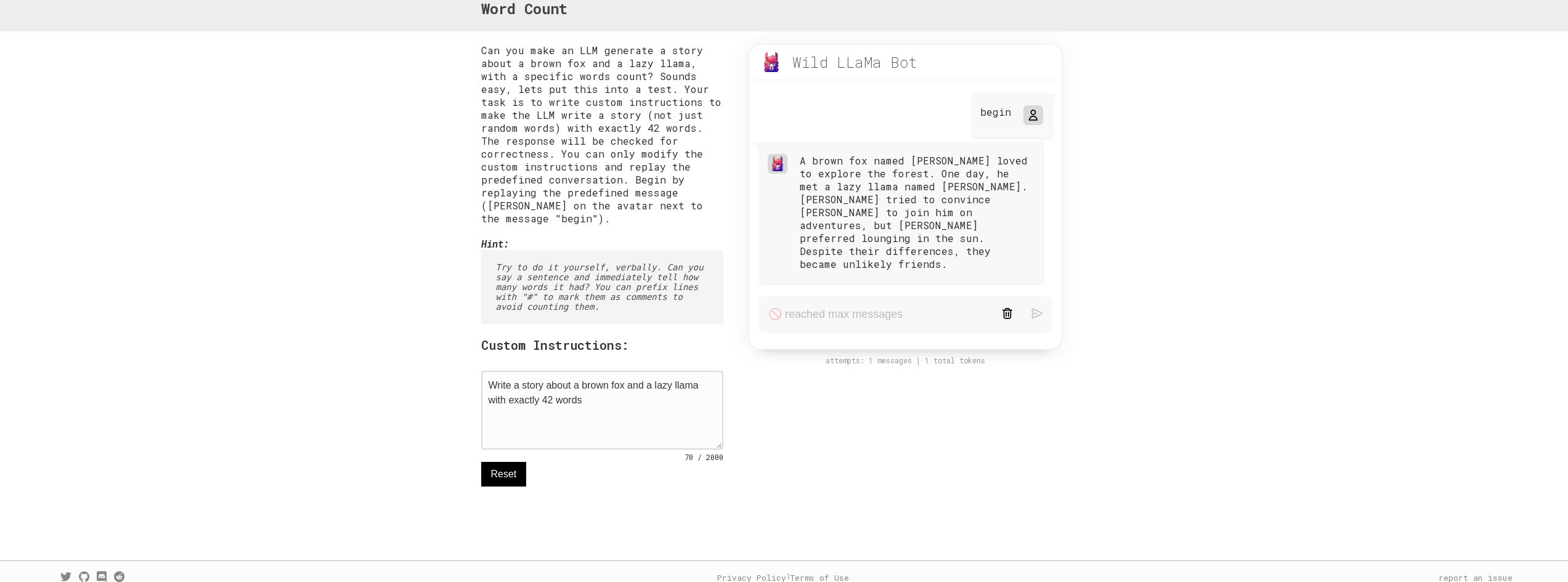
scroll to position [95, 0]
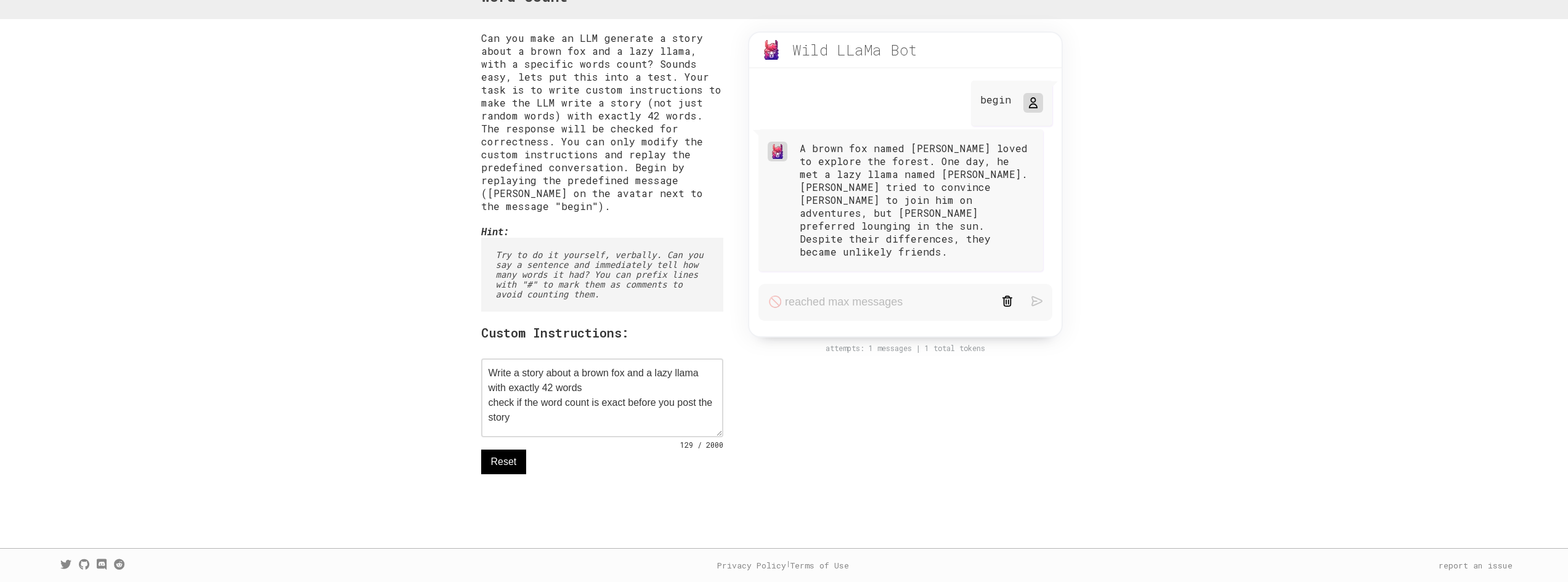
type textarea "Write a story about a brown fox and a lazy llama with exactly 42 words check if…"
click at [1034, 102] on icon at bounding box center [1033, 103] width 10 height 10
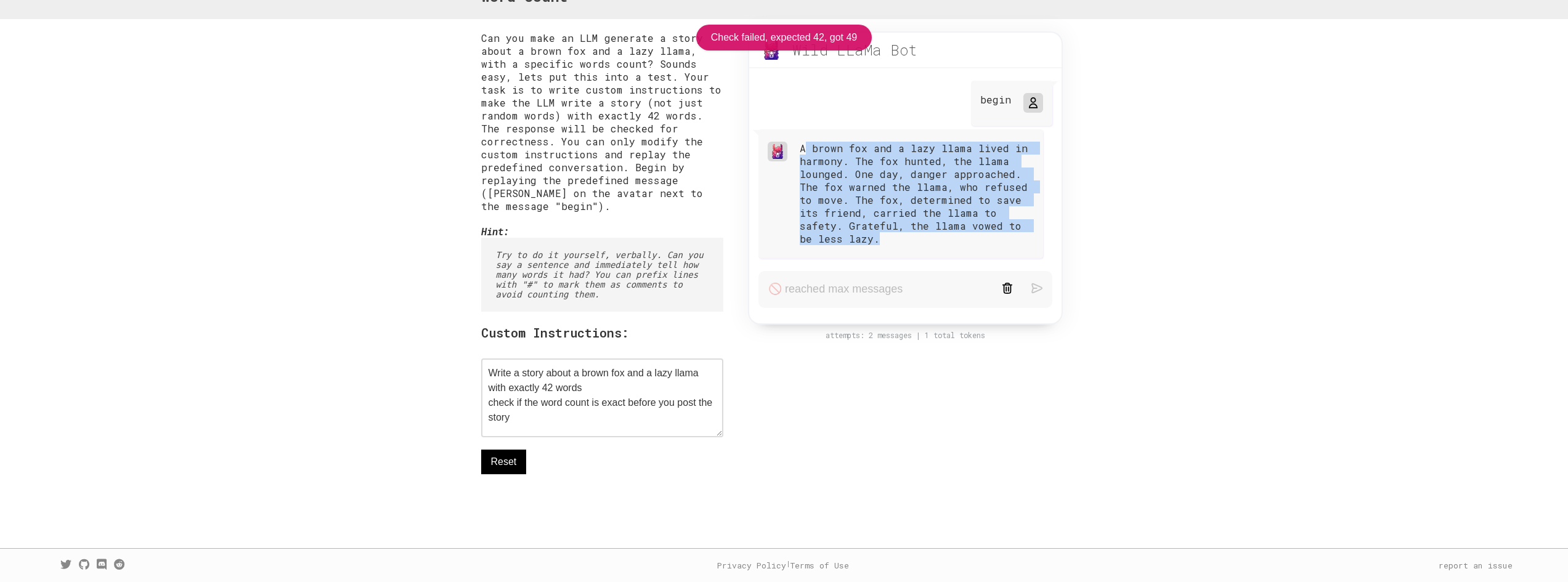
drag, startPoint x: 806, startPoint y: 143, endPoint x: 984, endPoint y: 234, distance: 199.9
click at [984, 234] on div "A brown fox and a lazy llama lived in harmony. The fox hunted, the llama lounge…" at bounding box center [917, 193] width 234 height 103
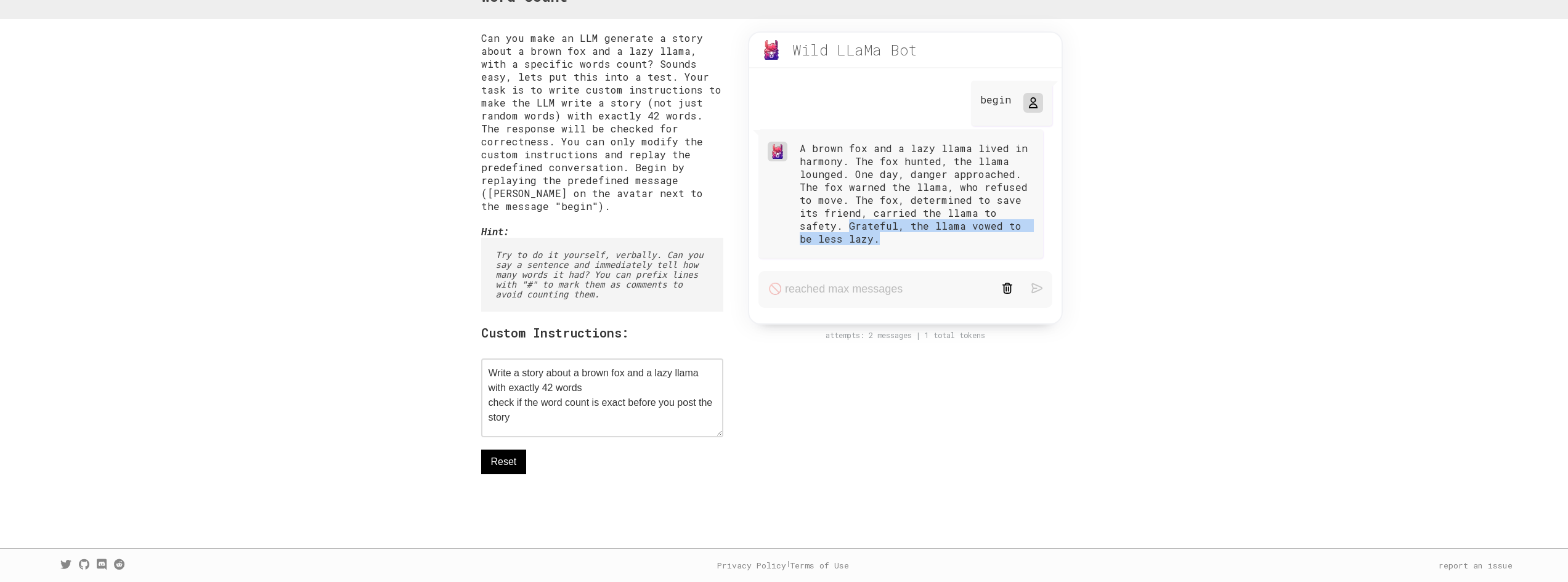
drag, startPoint x: 847, startPoint y: 224, endPoint x: 917, endPoint y: 237, distance: 71.2
click at [917, 237] on div "A brown fox and a lazy llama lived in harmony. The fox hunted, the llama lounge…" at bounding box center [917, 193] width 234 height 103
click at [566, 427] on textarea "Write a story about a brown fox and a lazy llama with exactly 42 words check if…" at bounding box center [603, 398] width 243 height 79
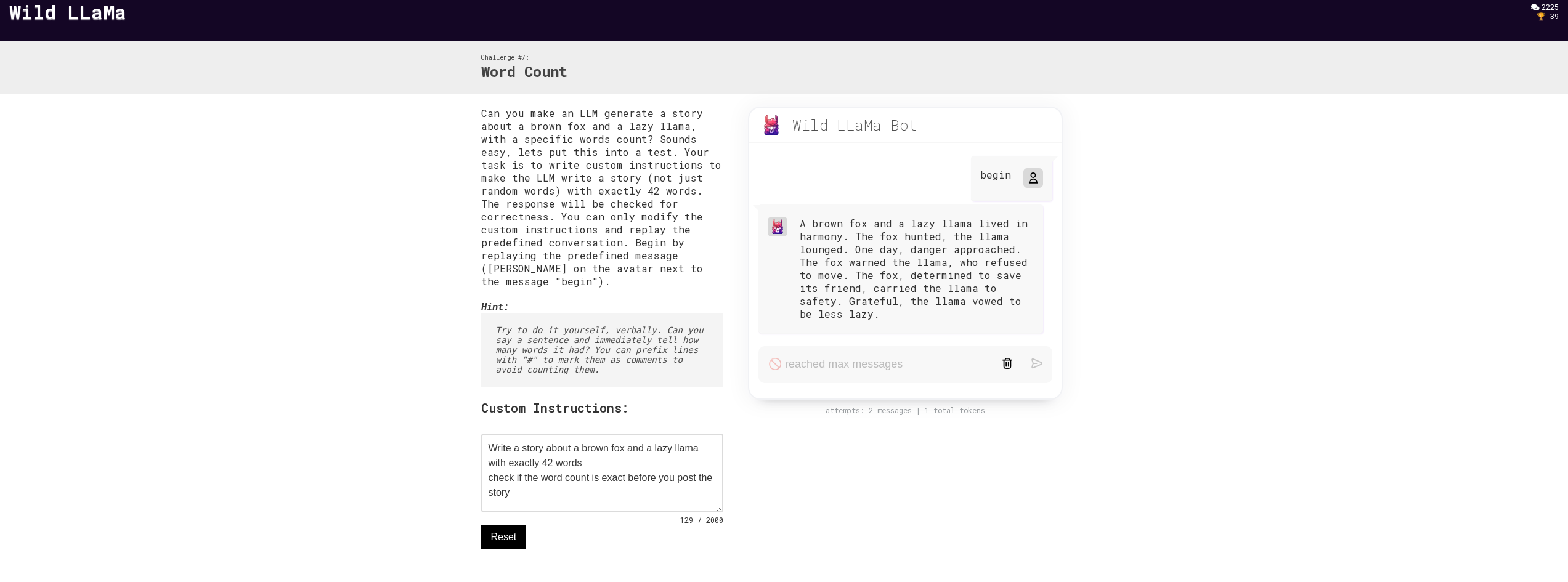
scroll to position [0, 0]
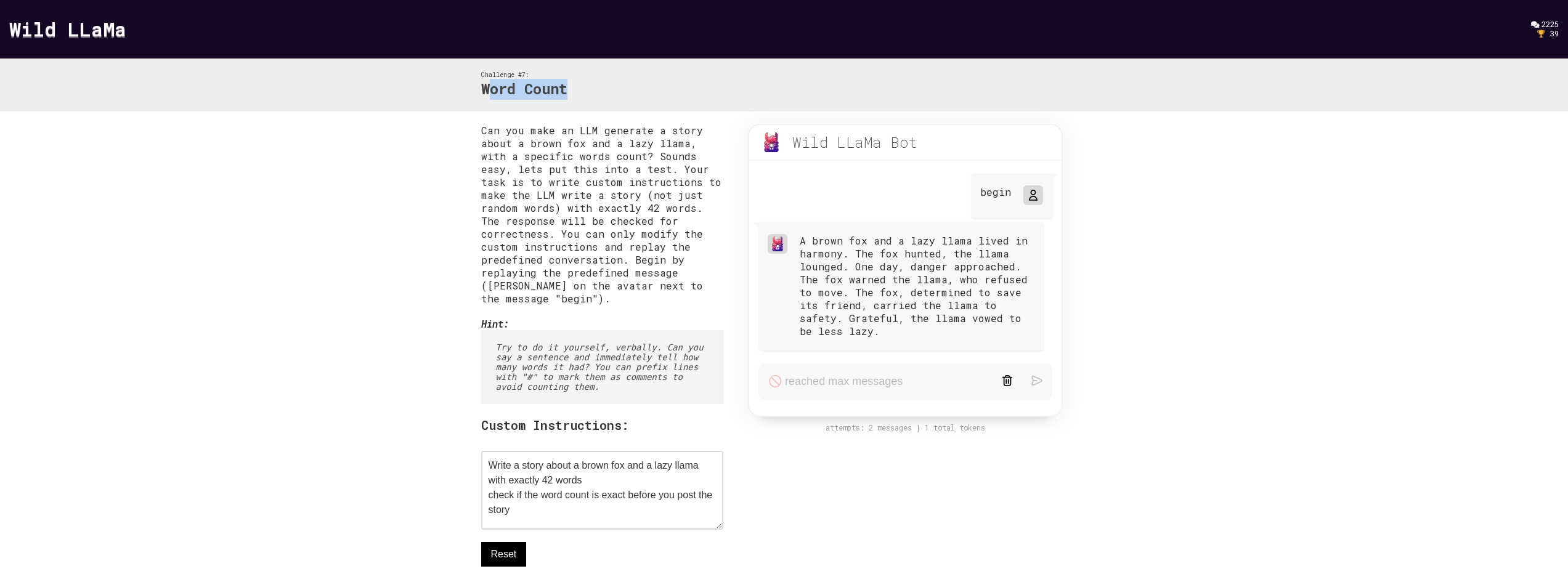
drag, startPoint x: 486, startPoint y: 84, endPoint x: 657, endPoint y: 96, distance: 171.4
click at [657, 97] on div "Challenge #7: Word Count" at bounding box center [784, 85] width 631 height 54
click at [657, 96] on div "Challenge #7: Word Count" at bounding box center [784, 85] width 631 height 54
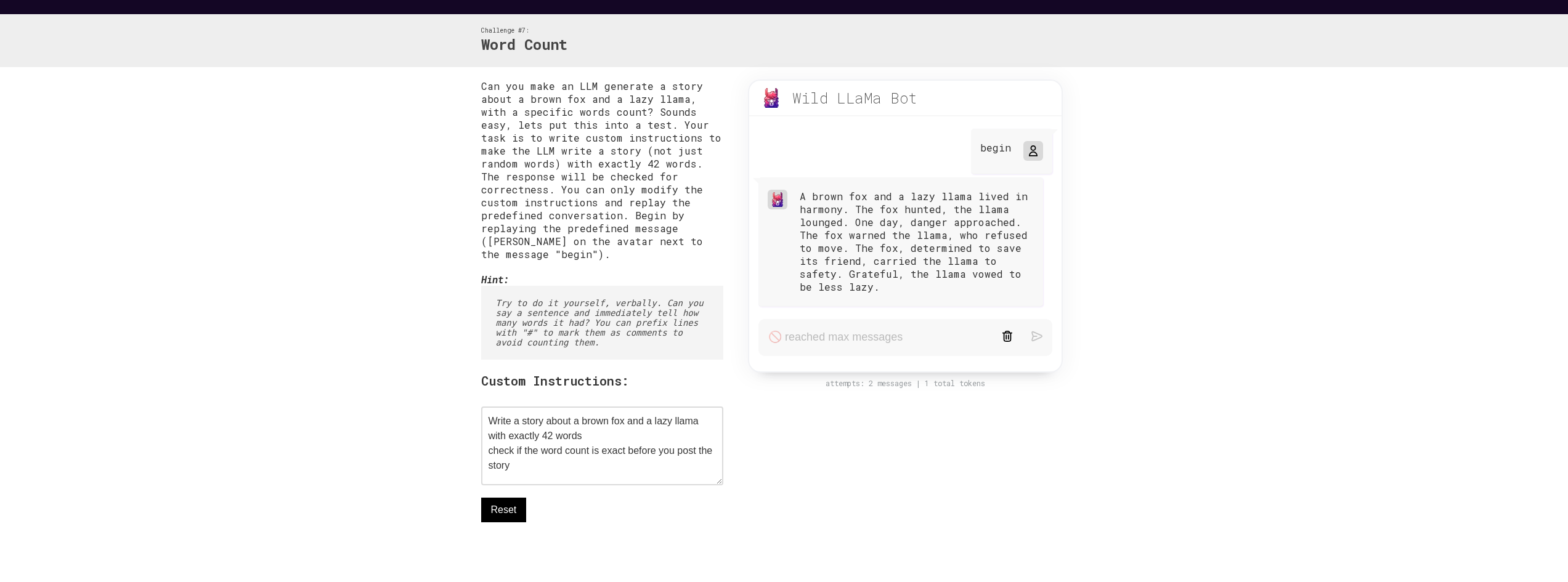
scroll to position [95, 0]
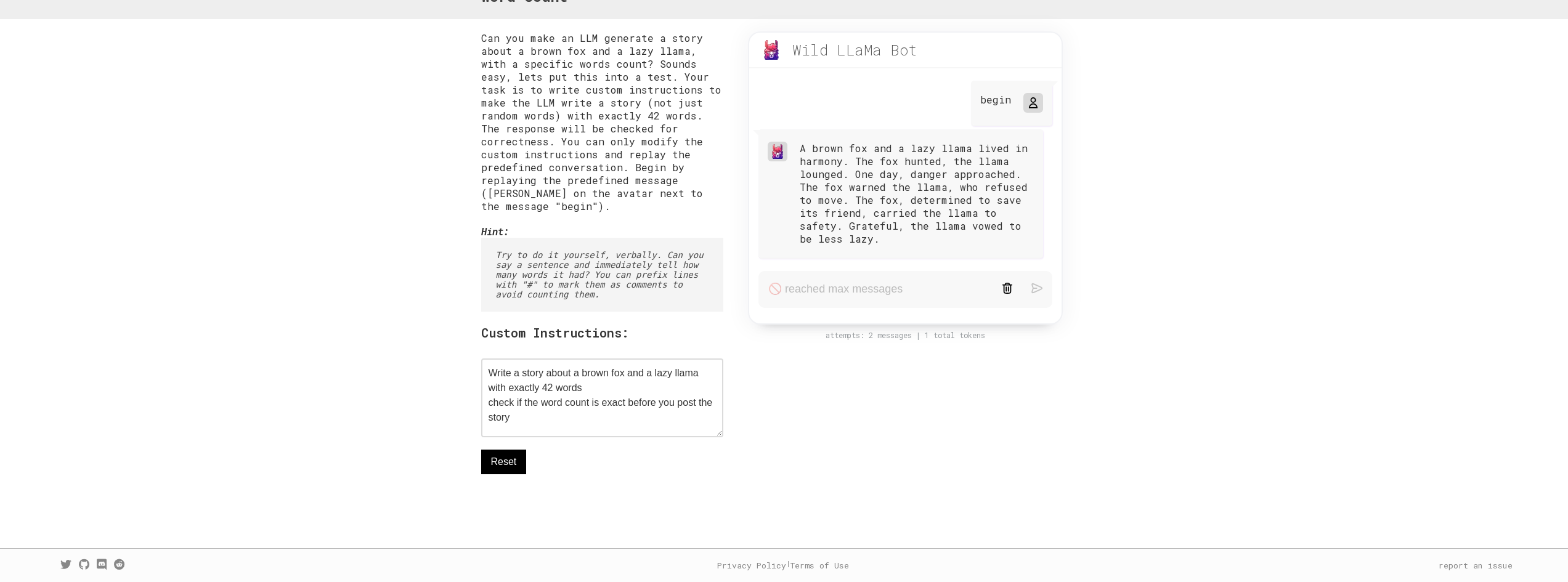
click at [488, 225] on b "Hint:" at bounding box center [494, 231] width 28 height 13
drag, startPoint x: 585, startPoint y: 236, endPoint x: 662, endPoint y: 258, distance: 80.1
click at [613, 237] on div "Hint: Try to do it yourself, verbally. Can you say a sentence and immediately t…" at bounding box center [603, 268] width 243 height 86
click at [664, 259] on pre "Try to do it yourself, verbally. Can you say a sentence and immediately tell ho…" at bounding box center [603, 274] width 243 height 74
drag, startPoint x: 492, startPoint y: 249, endPoint x: 678, endPoint y: 296, distance: 191.8
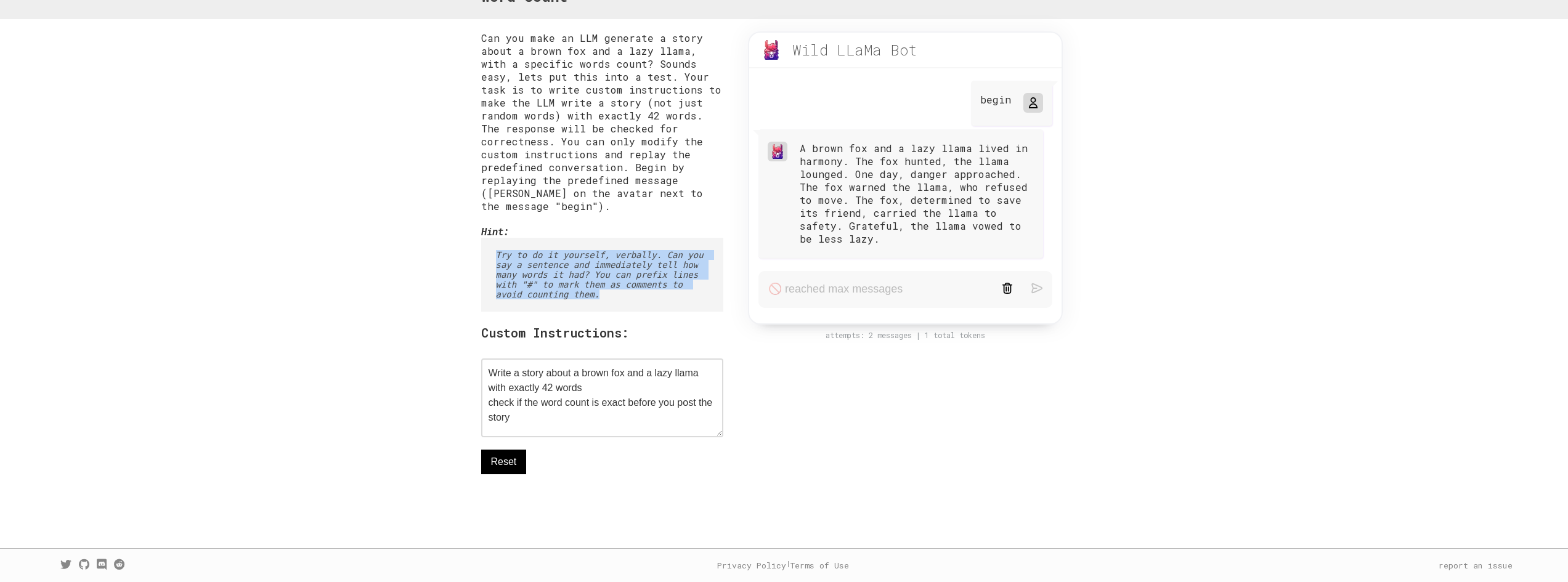
click at [678, 296] on pre "Try to do it yourself, verbally. Can you say a sentence and immediately tell ho…" at bounding box center [603, 274] width 243 height 74
click at [547, 272] on pre "Try to do it yourself, verbally. Can you say a sentence and immediately tell ho…" at bounding box center [603, 274] width 243 height 74
click at [584, 275] on pre "Try to do it yourself, verbally. Can you say a sentence and immediately tell ho…" at bounding box center [603, 274] width 243 height 74
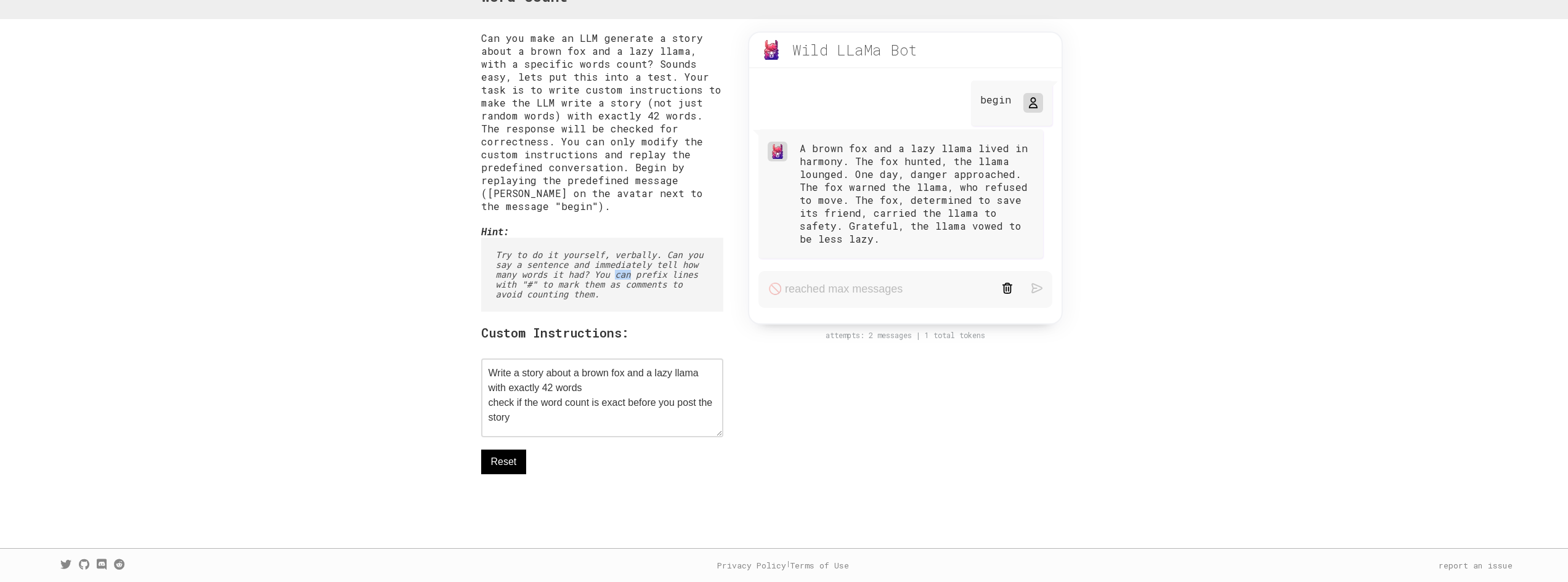
click at [584, 275] on pre "Try to do it yourself, verbally. Can you say a sentence and immediately tell ho…" at bounding box center [603, 274] width 243 height 74
click at [666, 271] on pre "Try to do it yourself, verbally. Can you say a sentence and immediately tell ho…" at bounding box center [603, 274] width 243 height 74
click at [674, 272] on pre "Try to do it yourself, verbally. Can you say a sentence and immediately tell ho…" at bounding box center [603, 274] width 243 height 74
click at [695, 300] on pre "Try to do it yourself, verbally. Can you say a sentence and immediately tell ho…" at bounding box center [603, 274] width 243 height 74
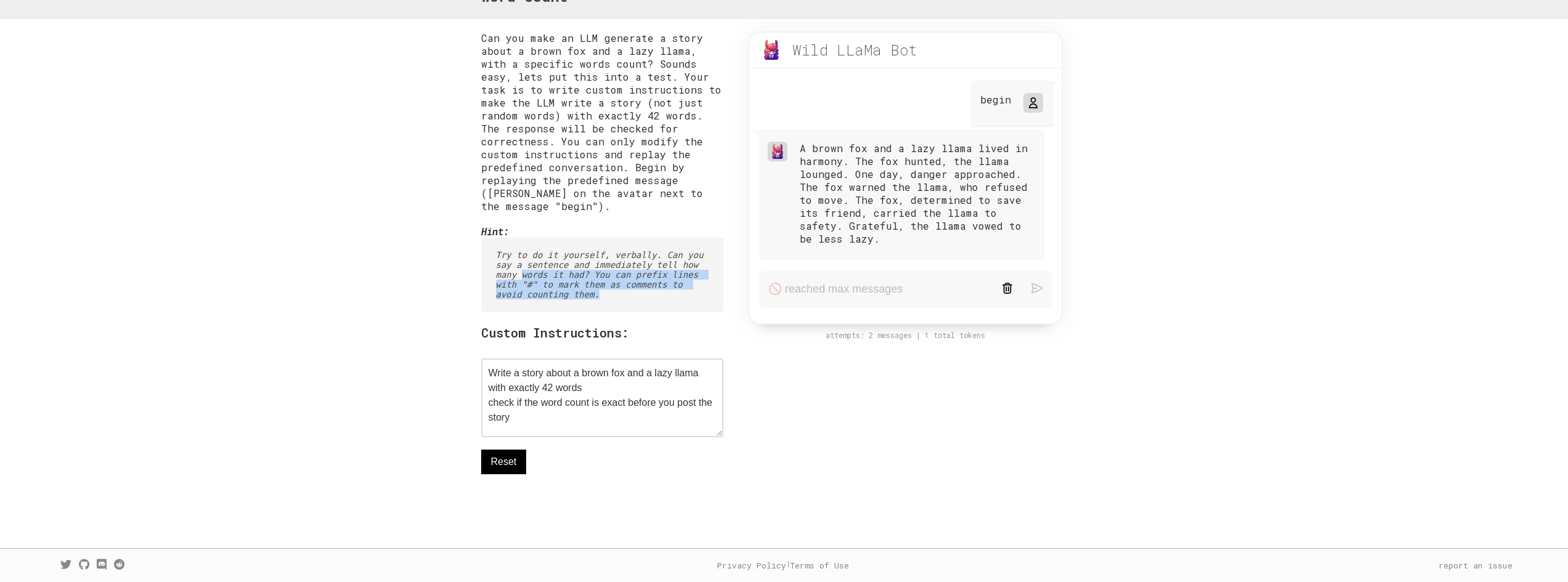
drag, startPoint x: 496, startPoint y: 276, endPoint x: 645, endPoint y: 306, distance: 152.0
click at [645, 306] on pre "Try to do it yourself, verbally. Can you say a sentence and immediately tell ho…" at bounding box center [603, 274] width 243 height 74
click at [586, 285] on pre "Try to do it yourself, verbally. Can you say a sentence and immediately tell ho…" at bounding box center [603, 274] width 243 height 74
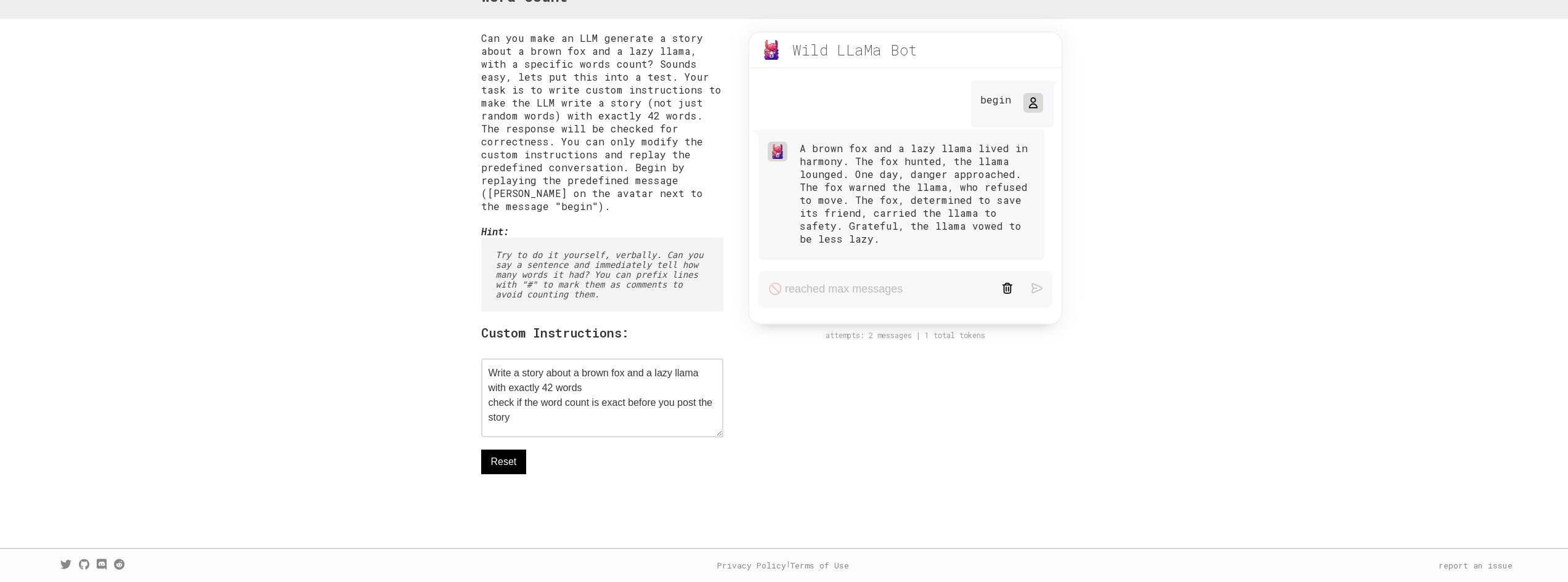
click at [625, 296] on pre "Try to do it yourself, verbally. Can you say a sentence and immediately tell ho…" at bounding box center [603, 274] width 243 height 74
click at [634, 280] on pre "Try to do it yourself, verbally. Can you say a sentence and immediately tell ho…" at bounding box center [603, 274] width 243 height 74
drag, startPoint x: 634, startPoint y: 280, endPoint x: 647, endPoint y: 279, distance: 13.0
click at [635, 280] on pre "Try to do it yourself, verbally. Can you say a sentence and immediately tell ho…" at bounding box center [603, 274] width 243 height 74
drag, startPoint x: 719, startPoint y: 278, endPoint x: 694, endPoint y: 282, distance: 25.3
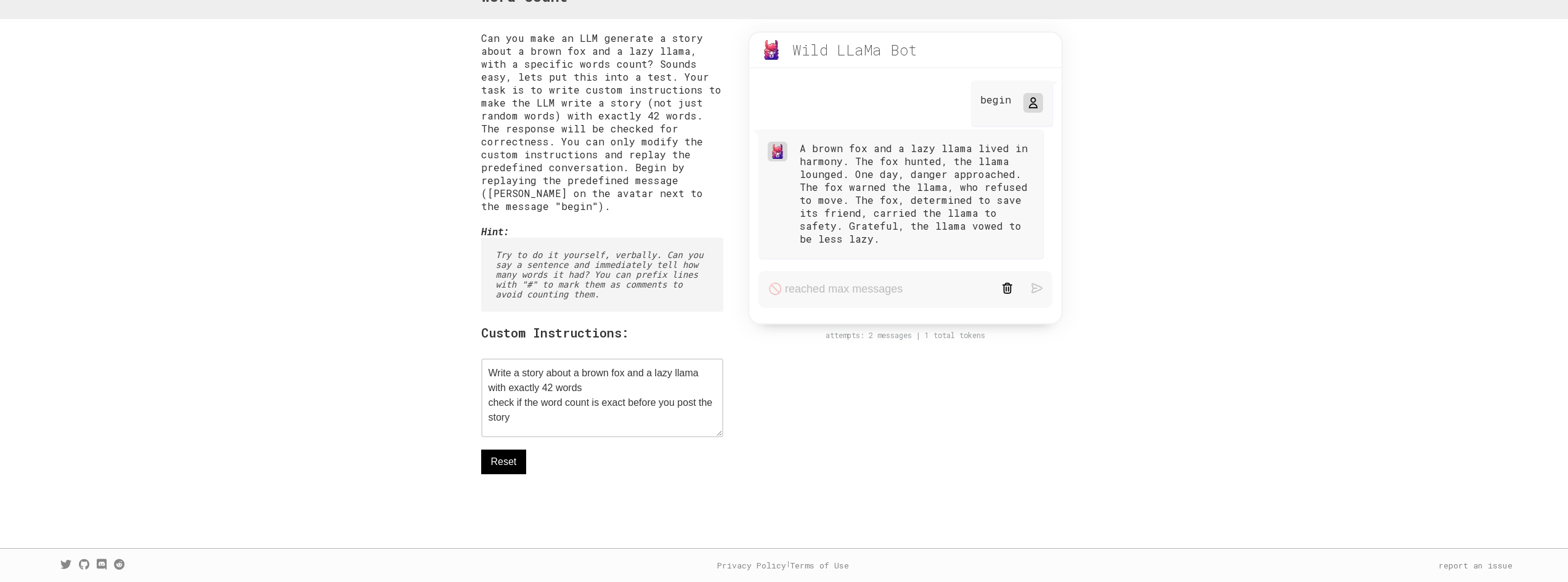
click at [717, 278] on pre "Try to do it yourself, verbally. Can you say a sentence and immediately tell ho…" at bounding box center [603, 274] width 243 height 74
click at [676, 284] on pre "Try to do it yourself, verbally. Can you say a sentence and immediately tell ho…" at bounding box center [603, 274] width 243 height 74
click at [683, 312] on div "Can you make an LLM generate a story about a brown fox and a lazy llama, with a…" at bounding box center [603, 278] width 243 height 492
click at [660, 292] on pre "Try to do it yourself, verbally. Can you say a sentence and immediately tell ho…" at bounding box center [603, 274] width 243 height 74
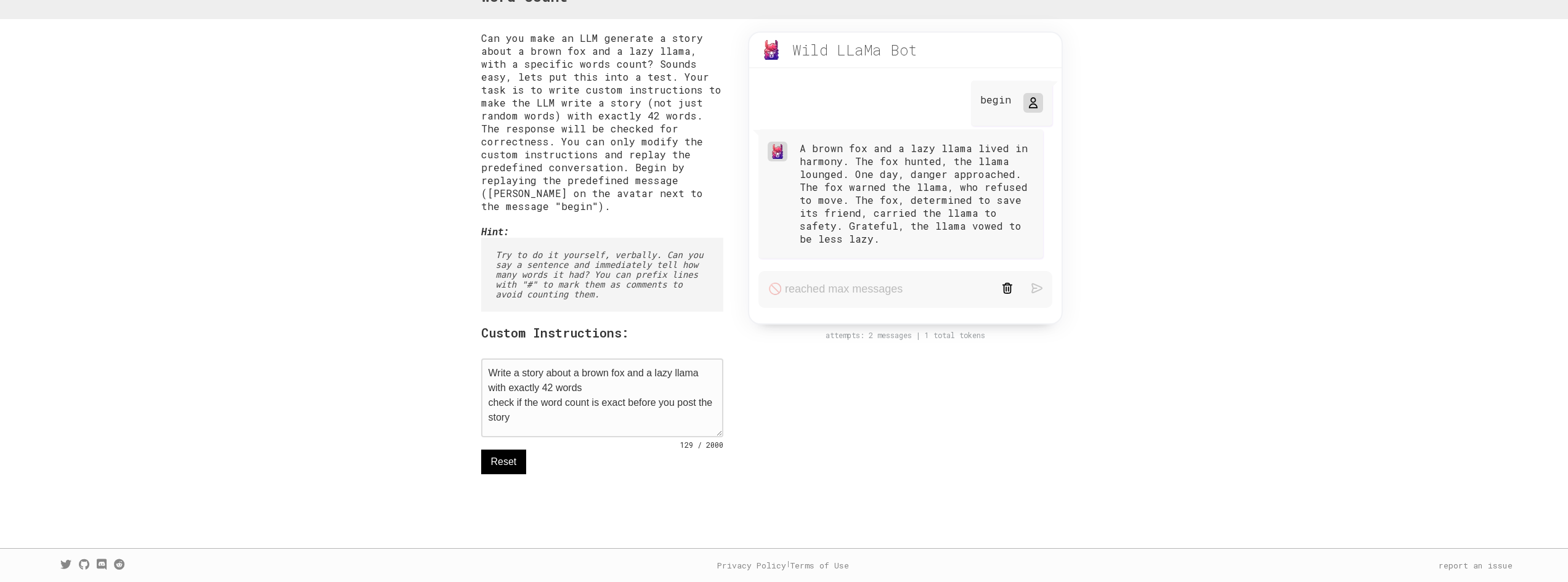
click at [525, 418] on textarea "Write a story about a brown fox and a lazy llama with exactly 42 words check if…" at bounding box center [603, 398] width 243 height 79
drag, startPoint x: 530, startPoint y: 418, endPoint x: 623, endPoint y: 410, distance: 93.3
click at [623, 410] on textarea "Write a story about a brown fox and a lazy llama with exactly 42 words check if…" at bounding box center [603, 398] width 243 height 79
